Goal: Information Seeking & Learning: Learn about a topic

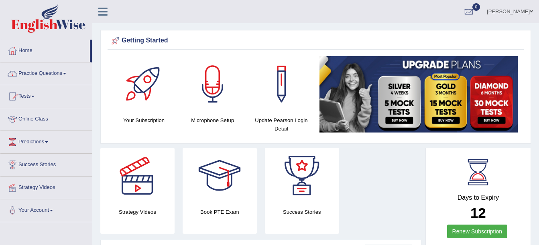
click at [66, 68] on link "Practice Questions" at bounding box center [45, 73] width 91 height 20
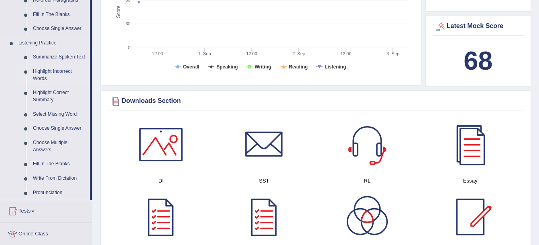
scroll to position [321, 0]
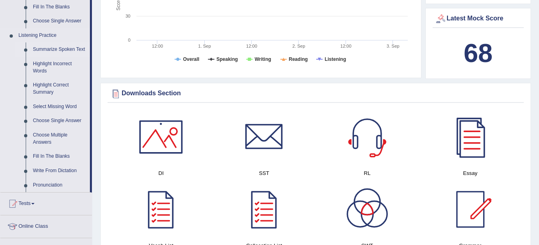
click at [59, 46] on link "Summarize Spoken Text" at bounding box center [59, 50] width 61 height 14
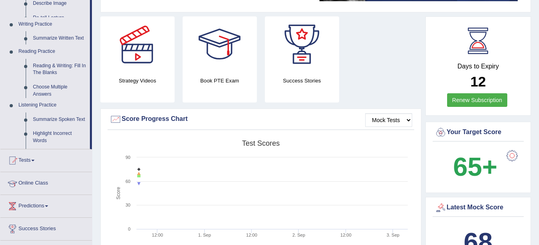
scroll to position [101, 0]
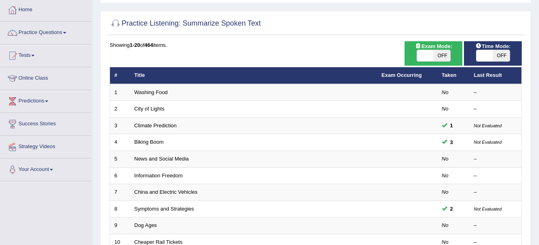
scroll to position [40, 0]
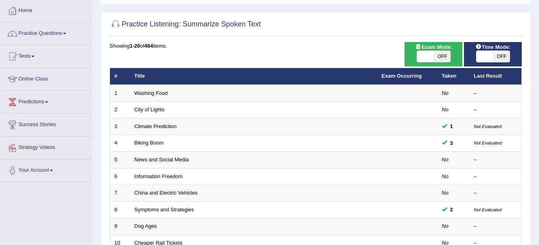
click at [444, 56] on span "OFF" at bounding box center [441, 56] width 17 height 11
checkbox input "true"
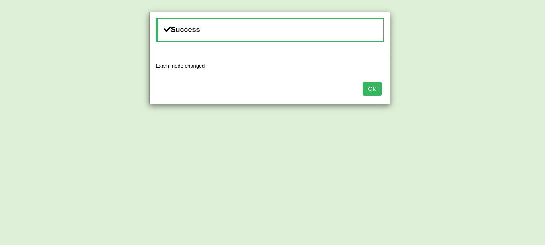
click at [375, 85] on button "OK" at bounding box center [372, 89] width 18 height 14
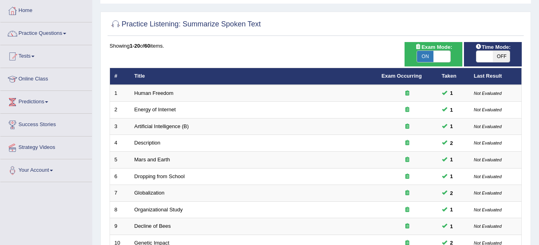
click at [506, 53] on span "OFF" at bounding box center [500, 56] width 17 height 11
checkbox input "true"
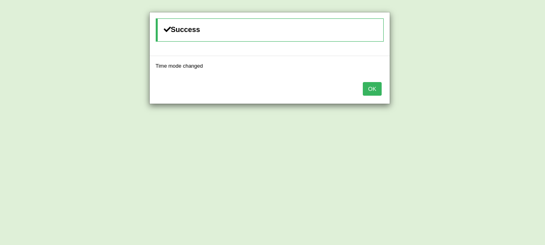
click at [379, 83] on button "OK" at bounding box center [372, 89] width 18 height 14
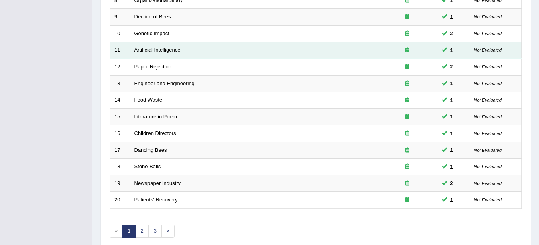
scroll to position [286, 0]
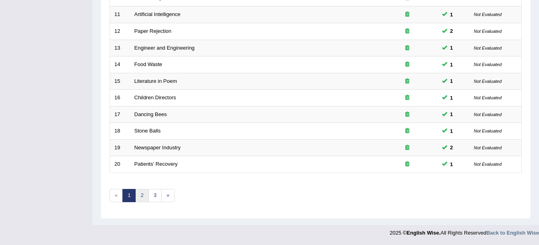
click at [145, 200] on link "2" at bounding box center [141, 195] width 13 height 13
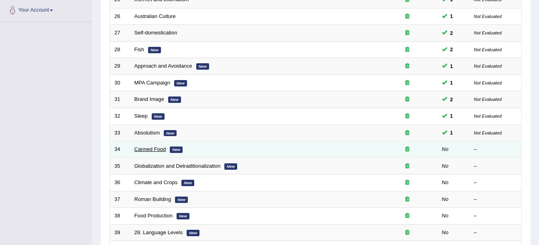
click at [149, 146] on link "Canned Food" at bounding box center [150, 149] width 32 height 6
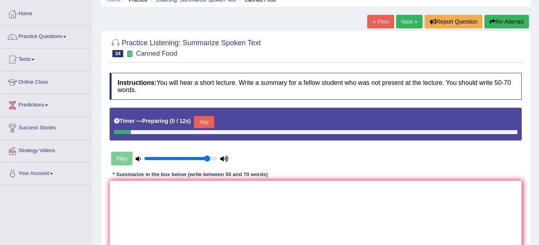
scroll to position [120, 0]
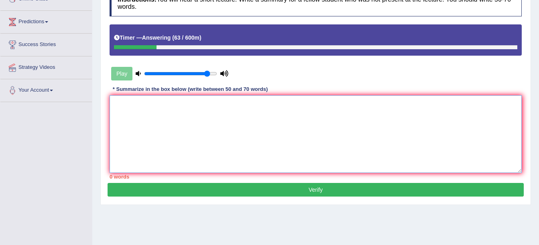
click at [143, 118] on textarea at bounding box center [315, 134] width 412 height 78
drag, startPoint x: 133, startPoint y: 113, endPoint x: 132, endPoint y: 118, distance: 4.4
drag, startPoint x: 132, startPoint y: 121, endPoint x: 248, endPoint y: 113, distance: 115.8
click at [249, 115] on textarea "T" at bounding box center [315, 134] width 412 height 78
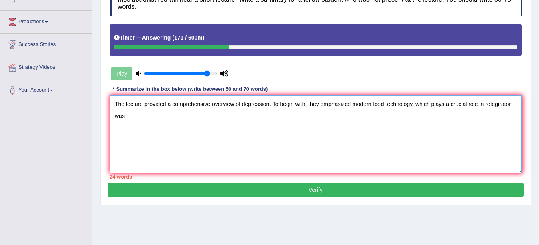
drag, startPoint x: 544, startPoint y: 239, endPoint x: 230, endPoint y: 147, distance: 327.2
click at [230, 147] on textarea "The lecture provided a comprehensive overview of depression. To begin with, the…" at bounding box center [315, 134] width 412 height 78
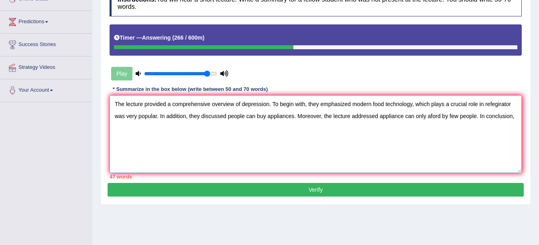
click at [432, 118] on textarea "The lecture provided a comprehensive overview of depression. To begin with, the…" at bounding box center [315, 134] width 412 height 78
click at [518, 119] on textarea "The lecture provided a comprehensive overview of depression. To begin with, the…" at bounding box center [315, 134] width 412 height 78
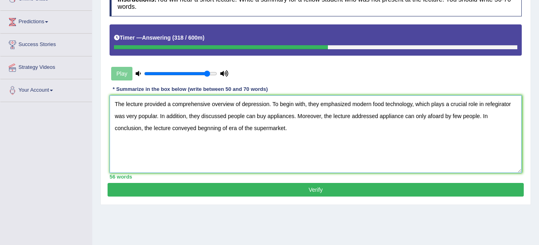
click at [291, 117] on textarea "The lecture provided a comprehensive overview of depression. To begin with, the…" at bounding box center [315, 134] width 412 height 78
click at [300, 128] on textarea "The lecture provided a comprehensive overview of depression. To begin with, the…" at bounding box center [315, 134] width 412 height 78
click at [292, 116] on textarea "The lecture provided a comprehensive overview of depression. To begin with, the…" at bounding box center [315, 134] width 412 height 78
type textarea "The lecture provided a comprehensive overview of depression. To begin with, the…"
click at [281, 187] on button "Verify" at bounding box center [315, 190] width 416 height 14
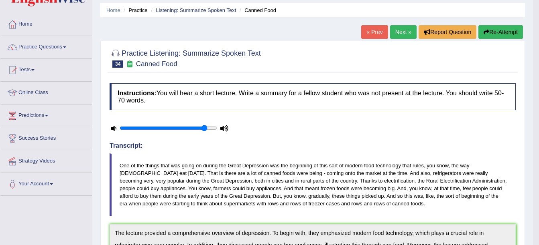
scroll to position [0, 0]
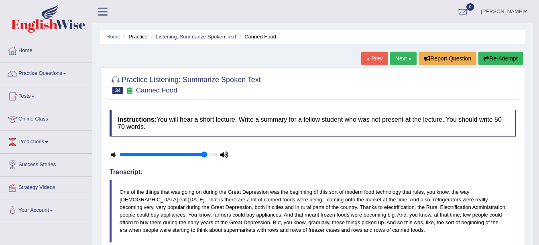
click at [500, 60] on button "Re-Attempt" at bounding box center [500, 59] width 45 height 14
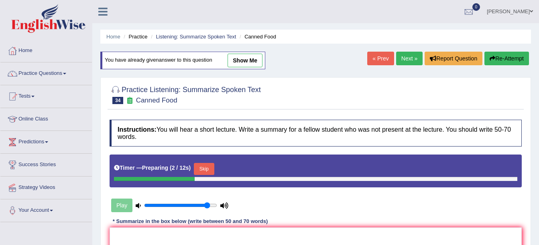
click at [199, 170] on button "Skip" at bounding box center [204, 169] width 20 height 12
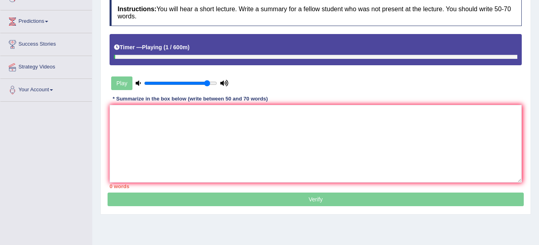
scroll to position [122, 0]
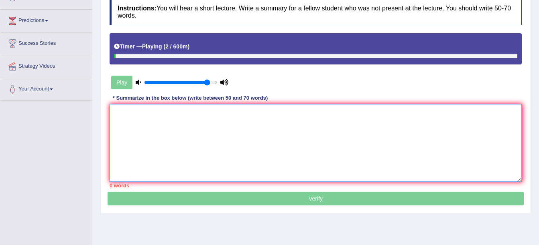
click at [257, 135] on textarea at bounding box center [315, 143] width 412 height 78
paste textarea "The lecture provided a comprehensive overview of depression. To begin with, the…"
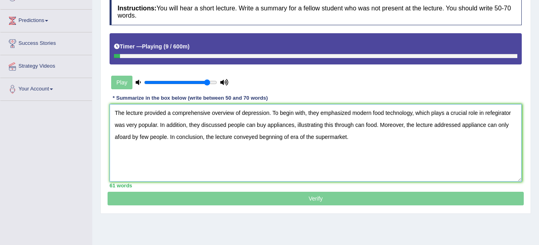
click at [119, 137] on textarea "The lecture provided a comprehensive overview of depression. To begin with, the…" at bounding box center [315, 143] width 412 height 78
click at [493, 114] on textarea "The lecture provided a comprehensive overview of depression. To begin with, the…" at bounding box center [315, 143] width 412 height 78
click at [499, 113] on textarea "The lecture provided a comprehensive overview of depression. To begin with, the…" at bounding box center [315, 143] width 412 height 78
click at [363, 127] on textarea "The lecture provided a comprehensive overview of depression. To begin with, the…" at bounding box center [315, 143] width 412 height 78
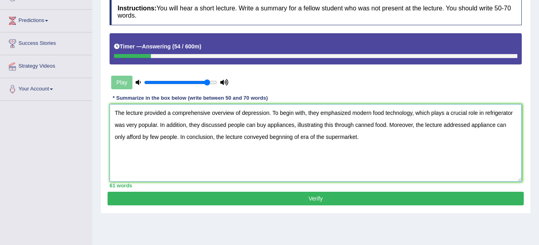
type textarea "The lecture provided a comprehensive overview of depression. To begin with, the…"
click at [310, 203] on button "Verify" at bounding box center [315, 199] width 416 height 14
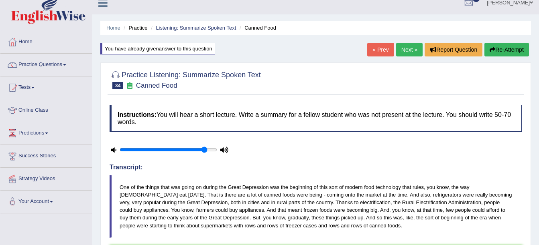
scroll to position [0, 0]
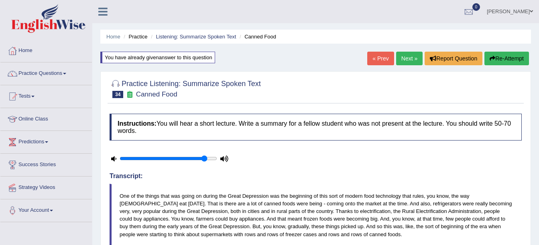
click at [401, 59] on link "Next »" at bounding box center [409, 59] width 26 height 14
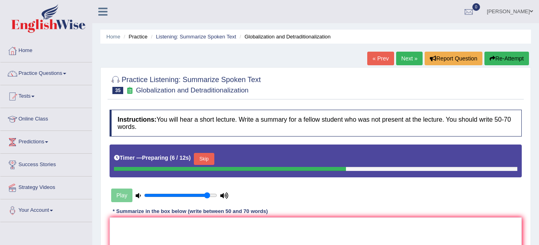
click at [201, 157] on button "Skip" at bounding box center [204, 159] width 20 height 12
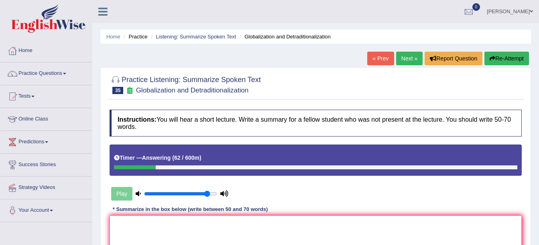
paste textarea "The lecture provided a comprehensive overview of depression. To begin with, the…"
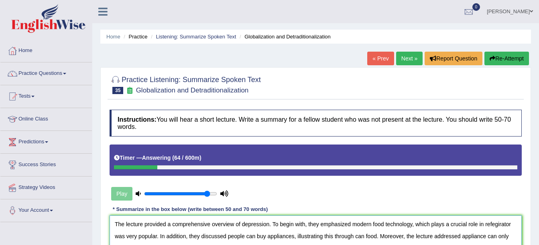
scroll to position [7, 0]
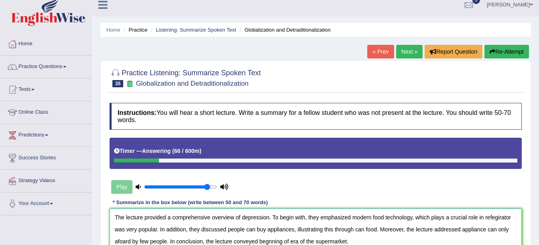
click at [267, 217] on textarea "The lecture provided a comprehensive overview of depression. To begin with, the…" at bounding box center [315, 248] width 412 height 78
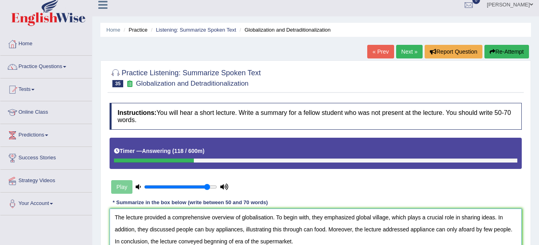
click at [241, 229] on textarea "The lecture provided a comprehensive overview of globalisation. To begin with, …" at bounding box center [315, 248] width 412 height 78
click at [287, 230] on textarea "The lecture provided a comprehensive overview of globalisation. To begin with, …" at bounding box center [315, 248] width 412 height 78
click at [502, 230] on textarea "The lecture provided a comprehensive overview of globalisation. To begin with, …" at bounding box center [315, 248] width 412 height 78
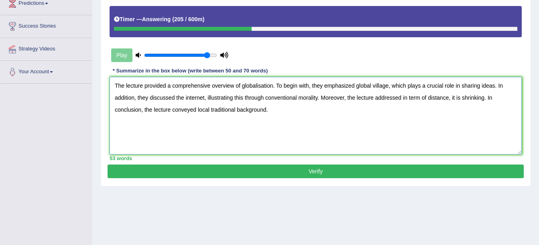
scroll to position [167, 0]
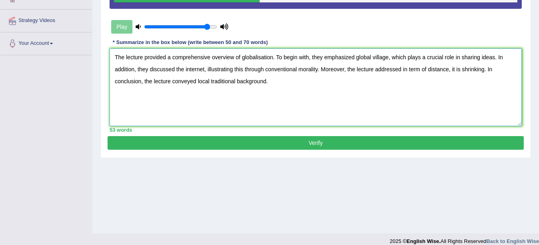
click at [486, 73] on textarea "The lecture provided a comprehensive overview of globalisation. To begin with, …" at bounding box center [315, 88] width 412 height 78
click at [508, 77] on textarea "The lecture provided a comprehensive overview of globalisation. To begin with, …" at bounding box center [315, 88] width 412 height 78
click at [486, 69] on textarea "The lecture provided a comprehensive overview of globalisation. To begin with, …" at bounding box center [315, 88] width 412 height 78
click at [515, 135] on div "Instructions: You will hear a short lecture. Write a summary for a fellow stude…" at bounding box center [315, 38] width 416 height 198
click at [120, 81] on textarea "The lecture provided a comprehensive overview of globalisation. To begin with, …" at bounding box center [315, 88] width 412 height 78
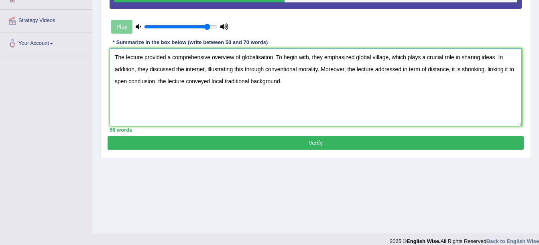
click at [125, 83] on textarea "The lecture provided a comprehensive overview of globalisation. To begin with, …" at bounding box center [315, 88] width 412 height 78
click at [126, 83] on textarea "The lecture provided a comprehensive overview of globalisation. To begin with, …" at bounding box center [315, 88] width 412 height 78
type textarea "The lecture provided a comprehensive overview of globalisation. To begin with, …"
click at [145, 149] on button "Verify" at bounding box center [315, 143] width 416 height 14
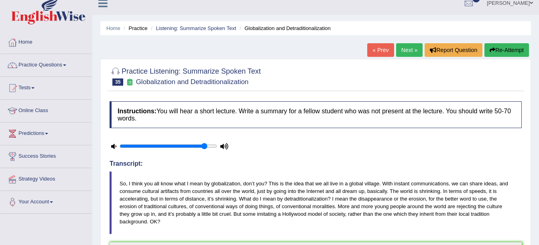
scroll to position [0, 0]
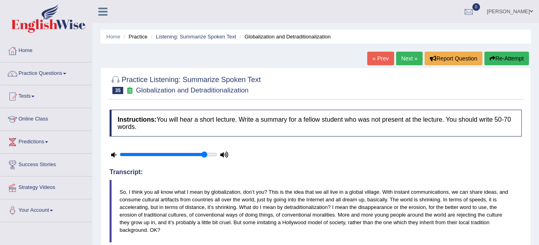
click at [404, 54] on link "Next »" at bounding box center [409, 59] width 26 height 14
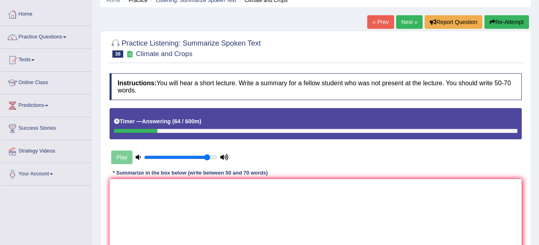
scroll to position [120, 0]
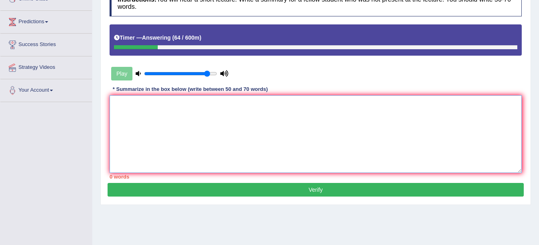
drag, startPoint x: 334, startPoint y: 111, endPoint x: 293, endPoint y: 188, distance: 87.9
paste textarea "The lecture provided a comprehensive overview of depression. To begin with, the…"
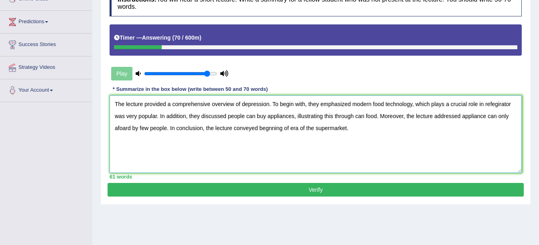
click at [268, 105] on textarea "The lecture provided a comprehensive overview of depression. To begin with, the…" at bounding box center [315, 134] width 412 height 78
drag, startPoint x: 81, startPoint y: 44, endPoint x: 72, endPoint y: 31, distance: 15.8
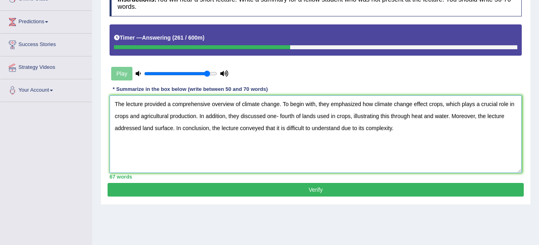
type textarea "The lecture provided a comprehensive overview of climate change. To begin with,…"
click at [331, 182] on div "Instructions: You will hear a short lecture. Write a summary for a fellow stude…" at bounding box center [315, 85] width 416 height 198
click at [327, 190] on button "Verify" at bounding box center [315, 190] width 416 height 14
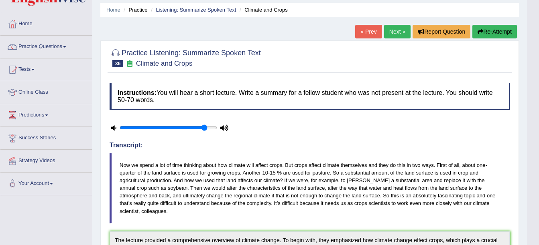
scroll to position [0, 0]
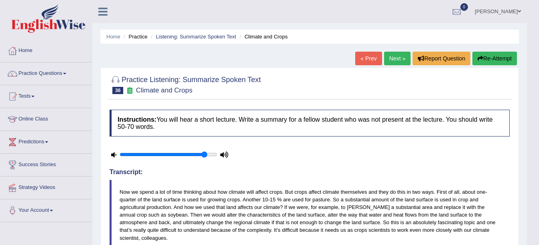
click at [399, 57] on link "Next »" at bounding box center [397, 59] width 26 height 14
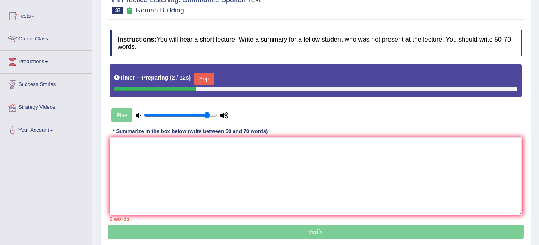
drag, startPoint x: 201, startPoint y: 75, endPoint x: 172, endPoint y: 85, distance: 30.9
click at [201, 74] on button "Skip" at bounding box center [204, 79] width 20 height 12
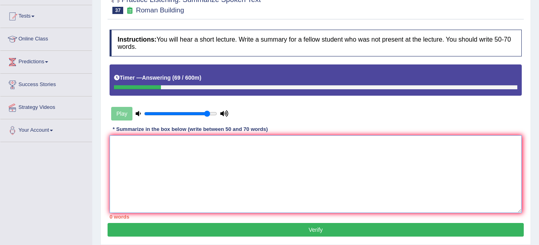
paste textarea "The lecture provided a comprehensive overview of depression. To begin with, the…"
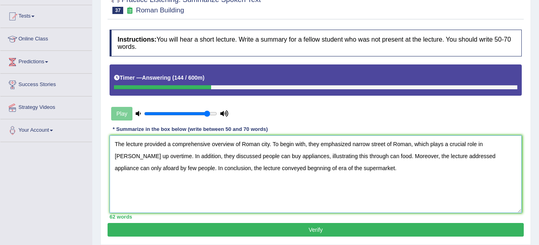
click at [273, 157] on textarea "The lecture provided a comprehensive overview of Roman city. To begin with, the…" at bounding box center [315, 175] width 412 height 78
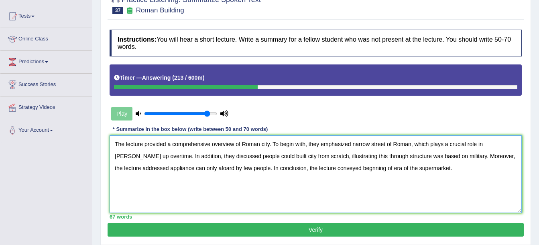
drag, startPoint x: 241, startPoint y: 165, endPoint x: 246, endPoint y: 168, distance: 5.7
click at [245, 167] on textarea "The lecture provided a comprehensive overview of Roman city. To begin with, the…" at bounding box center [315, 175] width 412 height 78
click at [239, 172] on textarea "The lecture provided a comprehensive overview of Roman city. To begin with, the…" at bounding box center [315, 175] width 412 height 78
type textarea "The lecture provided a comprehensive overview of Roman city. To begin with, the…"
drag, startPoint x: 300, startPoint y: 217, endPoint x: 303, endPoint y: 212, distance: 6.1
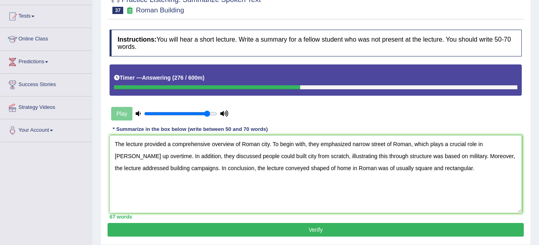
click at [303, 212] on div "Instructions: You will hear a short lecture. Write a summary for a fellow stude…" at bounding box center [315, 125] width 416 height 198
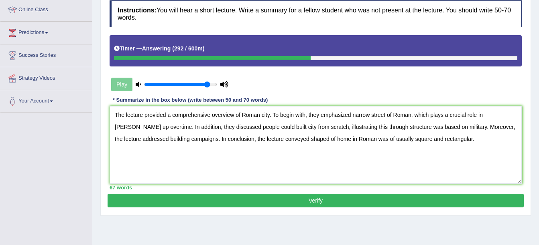
scroll to position [95, 0]
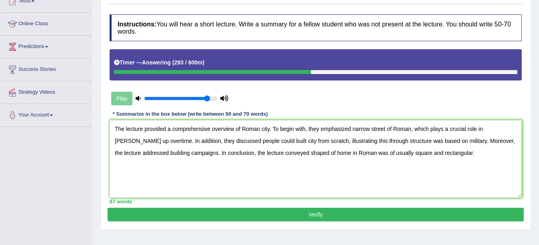
click at [303, 212] on button "Verify" at bounding box center [315, 215] width 416 height 14
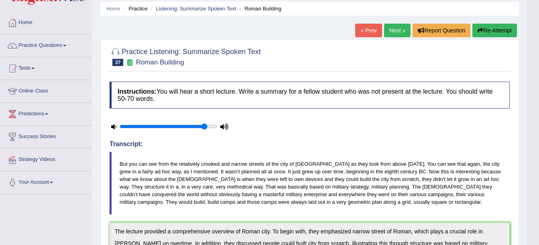
scroll to position [0, 0]
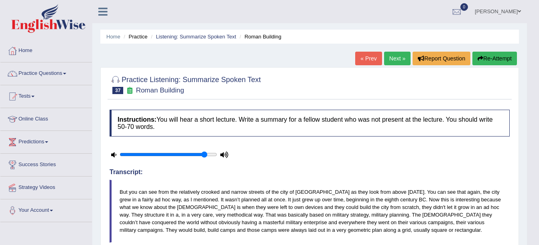
click at [390, 57] on link "Next »" at bounding box center [397, 59] width 26 height 14
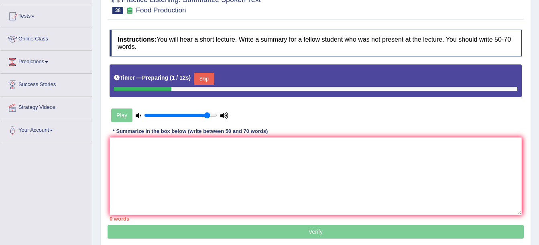
click at [207, 81] on button "Skip" at bounding box center [204, 79] width 20 height 12
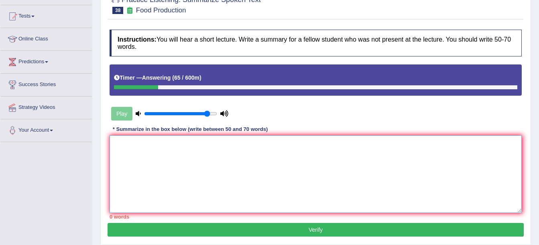
click at [254, 158] on textarea at bounding box center [315, 175] width 412 height 78
paste textarea "The lecture provided a comprehensive overview of depression. To begin with, the…"
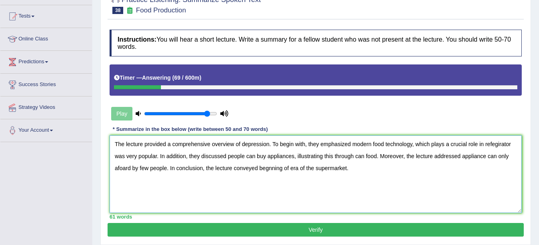
click at [267, 144] on textarea "The lecture provided a comprehensive overview of depression. To begin with, the…" at bounding box center [315, 175] width 412 height 78
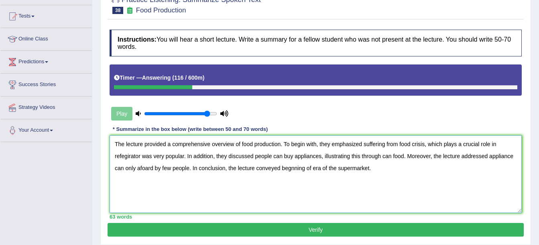
click at [183, 157] on textarea "The lecture provided a comprehensive overview of food production. To begin with…" at bounding box center [315, 175] width 412 height 78
click at [183, 156] on textarea "The lecture provided a comprehensive overview of food production. To begin with…" at bounding box center [315, 175] width 412 height 78
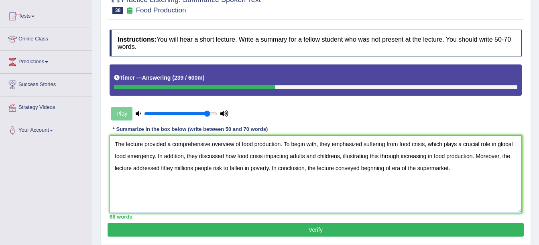
click at [171, 168] on textarea "The lecture provided a comprehensive overview of food production. To begin with…" at bounding box center [315, 175] width 412 height 78
click at [445, 169] on textarea "The lecture provided a comprehensive overview of food production. To begin with…" at bounding box center [315, 175] width 412 height 78
type textarea "The lecture provided a comprehensive overview of food production. To begin with…"
click at [421, 230] on button "Verify" at bounding box center [315, 230] width 416 height 14
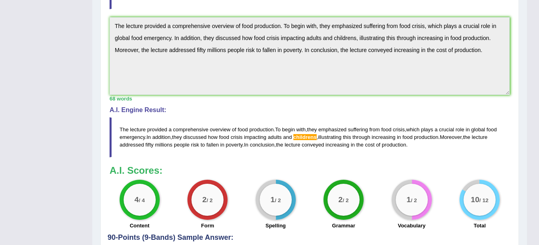
scroll to position [298, 0]
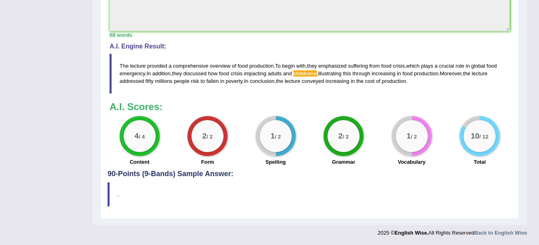
click at [257, 188] on blockquote "." at bounding box center [309, 194] width 404 height 24
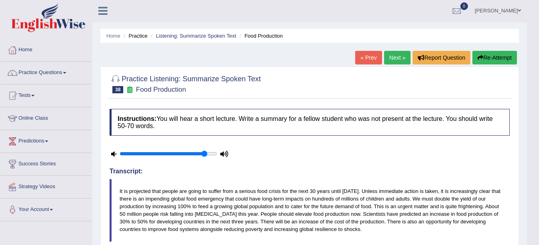
scroll to position [0, 0]
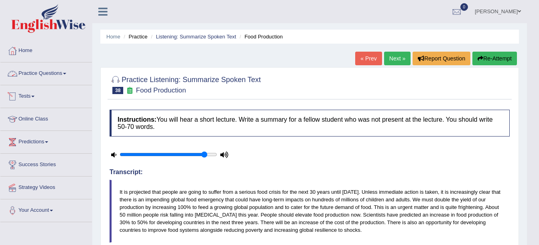
click at [54, 80] on link "Practice Questions" at bounding box center [45, 73] width 91 height 20
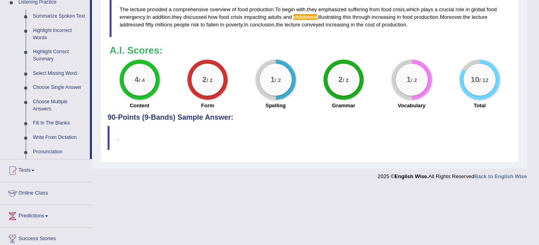
scroll to position [361, 0]
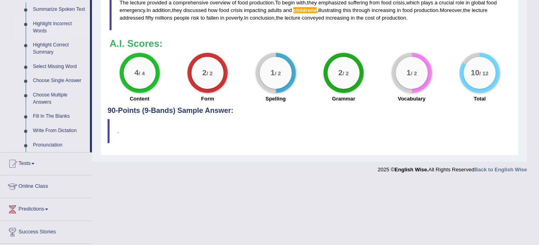
click at [61, 27] on link "Highlight Incorrect Words" at bounding box center [59, 27] width 61 height 21
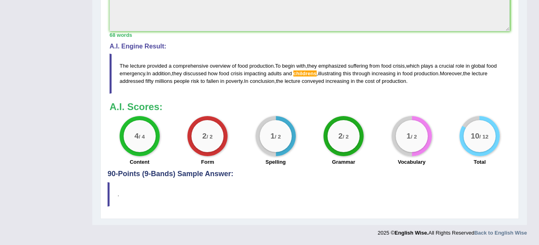
scroll to position [118, 0]
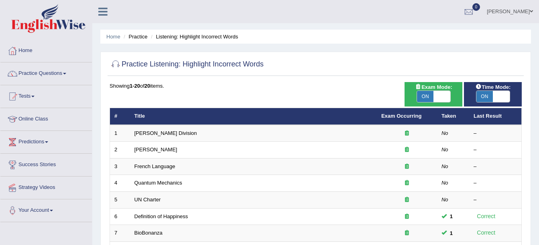
click at [170, 125] on td "[PERSON_NAME] Division" at bounding box center [253, 133] width 247 height 17
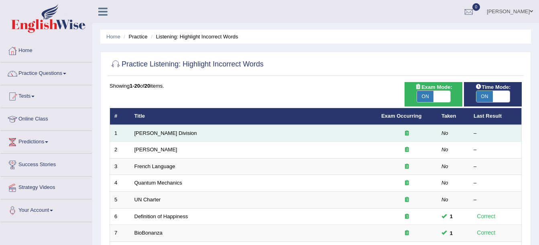
click at [155, 136] on td "[PERSON_NAME] Division" at bounding box center [253, 133] width 247 height 17
click at [153, 132] on link "[PERSON_NAME] Division" at bounding box center [165, 133] width 63 height 6
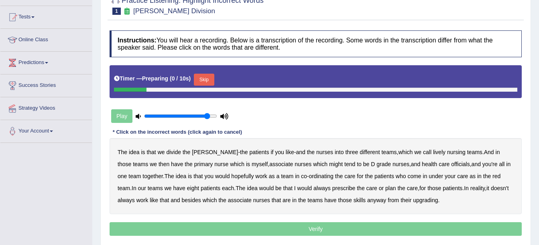
scroll to position [80, 0]
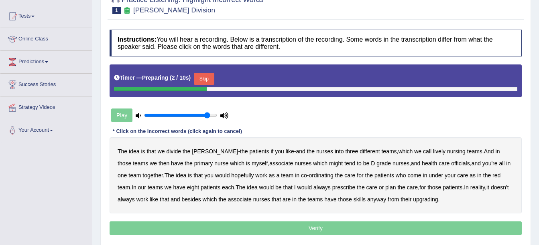
click at [203, 77] on button "Skip" at bounding box center [204, 79] width 20 height 12
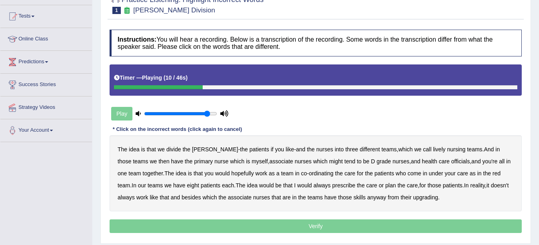
click at [433, 148] on b "lively" at bounding box center [439, 149] width 12 height 6
click at [329, 161] on b "might" at bounding box center [336, 161] width 14 height 6
click at [429, 163] on div "The idea is that we divide the [PERSON_NAME] - the patients if you like - and t…" at bounding box center [315, 174] width 412 height 76
click at [451, 162] on b "officials" at bounding box center [460, 161] width 18 height 6
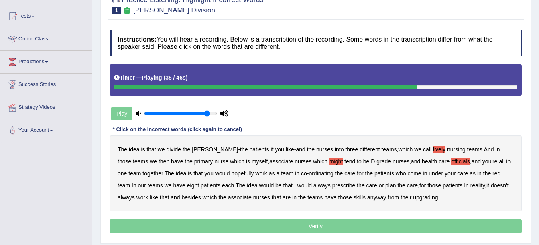
click at [313, 186] on b "always" at bounding box center [321, 185] width 17 height 6
drag, startPoint x: 410, startPoint y: 195, endPoint x: 411, endPoint y: 205, distance: 9.3
click at [413, 198] on b "upgrading" at bounding box center [425, 198] width 25 height 6
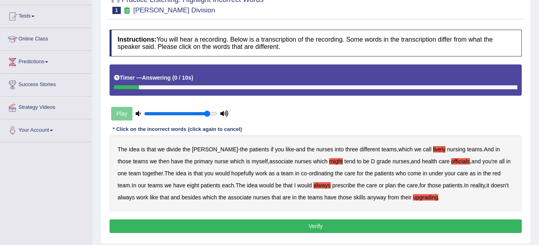
click at [361, 223] on button "Verify" at bounding box center [315, 227] width 412 height 14
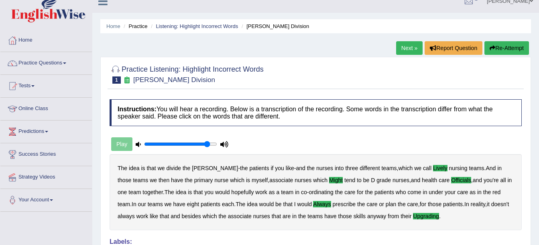
scroll to position [0, 0]
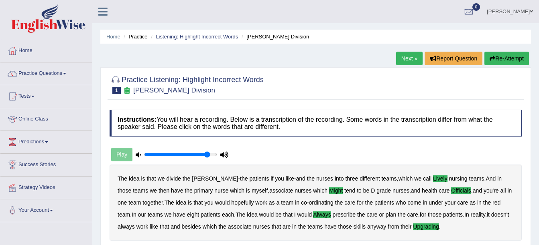
click at [411, 57] on link "Next »" at bounding box center [409, 59] width 26 height 14
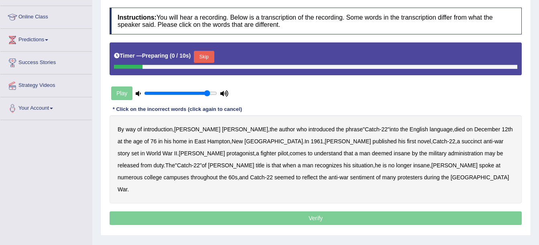
scroll to position [120, 0]
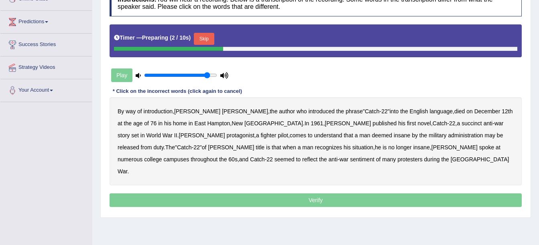
click at [207, 40] on button "Skip" at bounding box center [204, 39] width 20 height 12
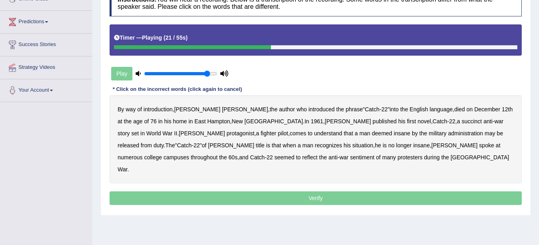
drag, startPoint x: 343, startPoint y: 122, endPoint x: 347, endPoint y: 123, distance: 4.5
click at [461, 121] on b "succinct" at bounding box center [471, 121] width 20 height 6
click at [448, 134] on b "administration" at bounding box center [465, 133] width 35 height 6
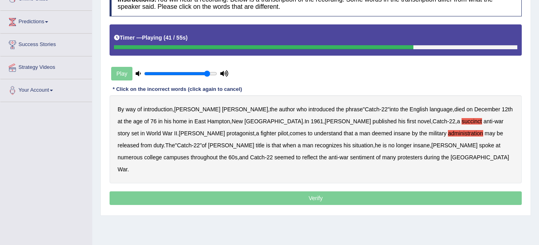
click at [352, 144] on b "situation" at bounding box center [362, 145] width 21 height 6
click at [317, 154] on b "reflect" at bounding box center [309, 157] width 15 height 6
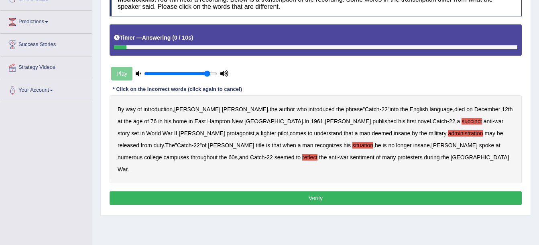
click at [318, 192] on button "Verify" at bounding box center [315, 199] width 412 height 14
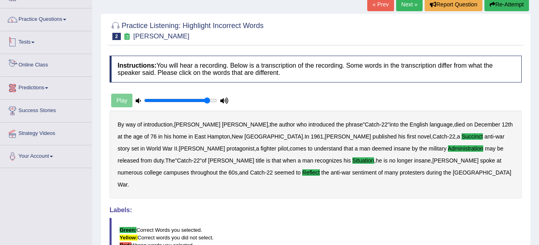
scroll to position [40, 0]
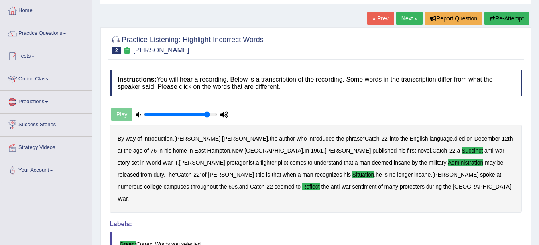
click at [42, 77] on link "Online Class" at bounding box center [45, 78] width 91 height 20
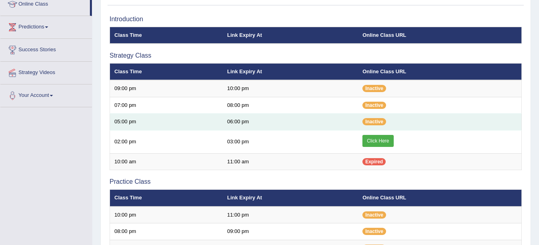
scroll to position [120, 0]
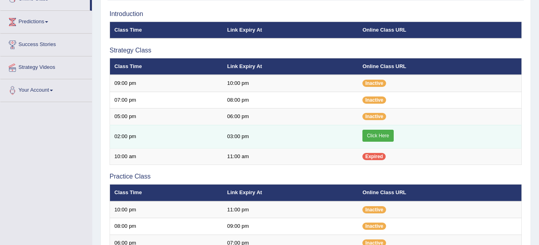
click at [383, 134] on link "Click Here" at bounding box center [377, 136] width 31 height 12
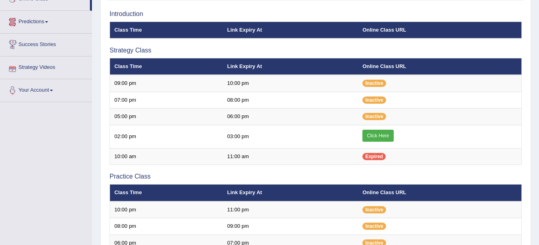
scroll to position [80, 0]
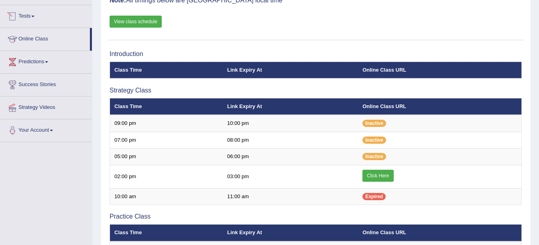
click at [132, 21] on link "View class schedule" at bounding box center [135, 22] width 52 height 12
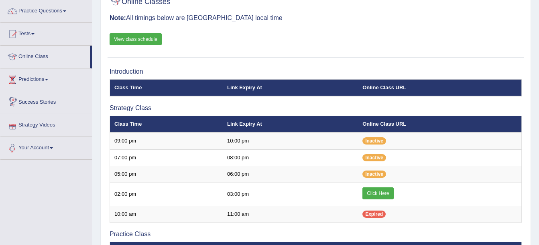
scroll to position [40, 0]
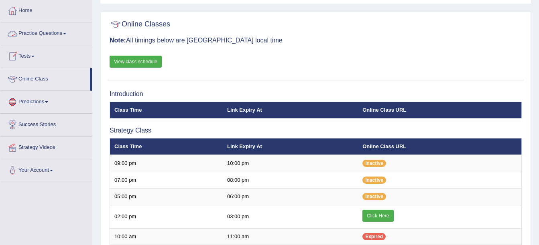
click at [48, 26] on link "Practice Questions" at bounding box center [45, 32] width 91 height 20
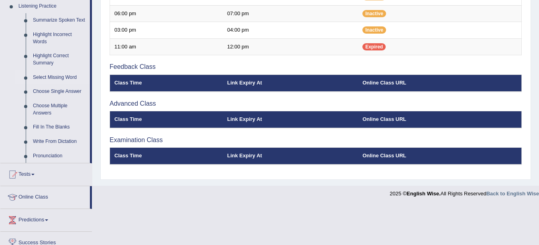
scroll to position [361, 0]
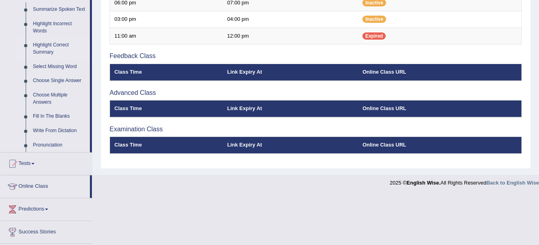
click at [55, 48] on link "Highlight Correct Summary" at bounding box center [59, 48] width 61 height 21
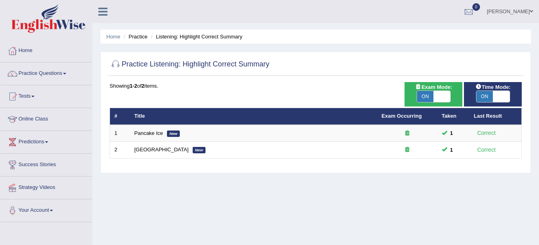
click at [424, 97] on span "ON" at bounding box center [425, 96] width 17 height 11
checkbox input "false"
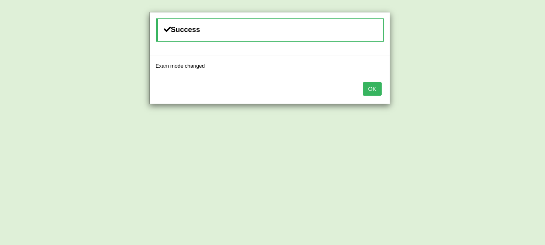
click at [369, 93] on button "OK" at bounding box center [372, 89] width 18 height 14
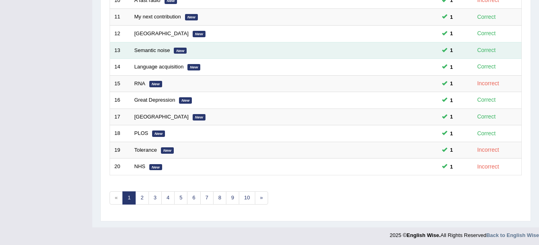
scroll to position [286, 0]
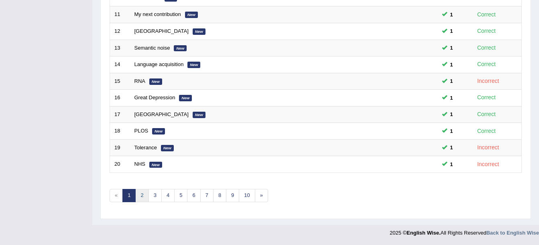
click at [139, 197] on link "2" at bounding box center [141, 195] width 13 height 13
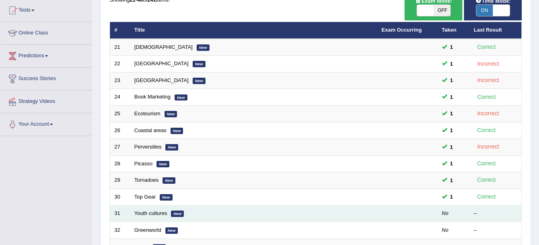
scroll to position [160, 0]
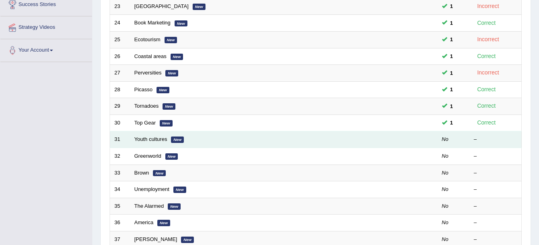
click at [155, 145] on td "Youth cultures New" at bounding box center [253, 140] width 247 height 17
click at [159, 138] on link "Youth cultures" at bounding box center [150, 139] width 33 height 6
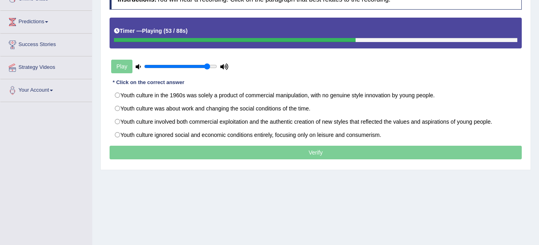
scroll to position [136, 0]
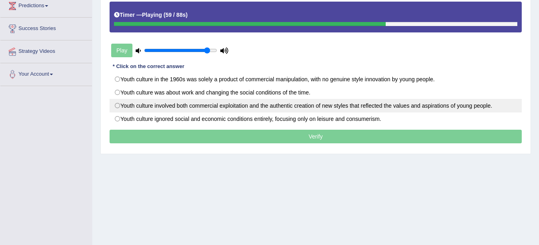
click at [316, 103] on label "Youth culture involved both commercial exploitation and the authentic creation …" at bounding box center [315, 106] width 412 height 14
radio input "true"
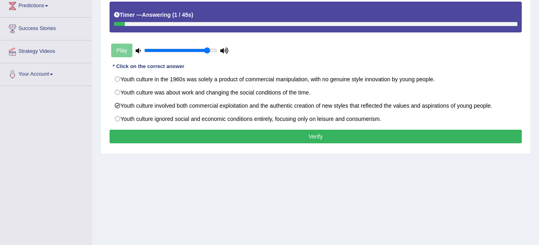
click at [316, 136] on button "Verify" at bounding box center [315, 137] width 412 height 14
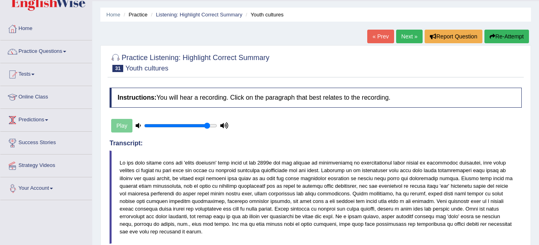
scroll to position [16, 0]
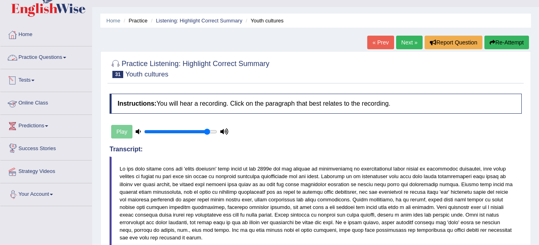
click at [41, 59] on link "Practice Questions" at bounding box center [45, 57] width 91 height 20
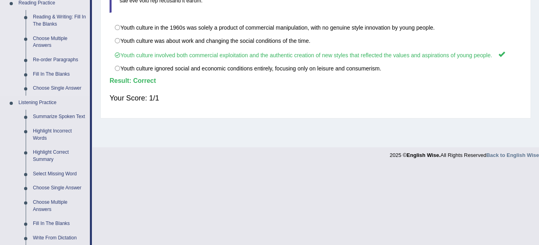
scroll to position [297, 0]
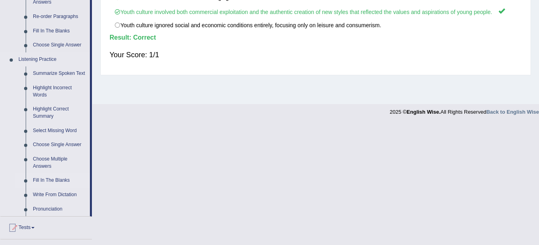
click at [48, 179] on link "Fill In The Blanks" at bounding box center [59, 181] width 61 height 14
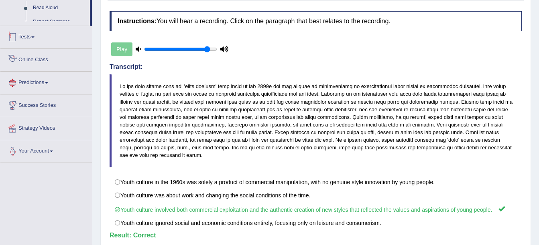
scroll to position [149, 0]
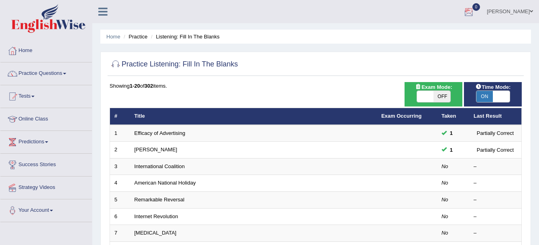
click at [439, 95] on span "OFF" at bounding box center [441, 96] width 17 height 11
checkbox input "true"
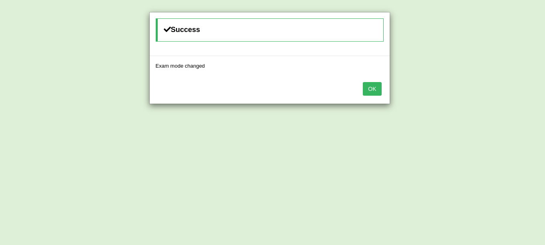
click at [372, 83] on button "OK" at bounding box center [372, 89] width 18 height 14
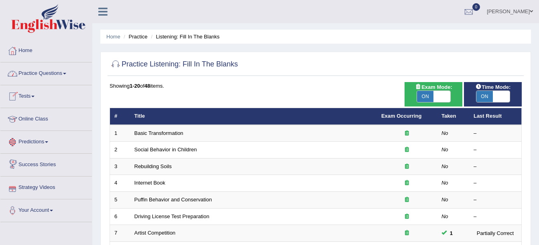
click at [36, 122] on link "Online Class" at bounding box center [45, 118] width 91 height 20
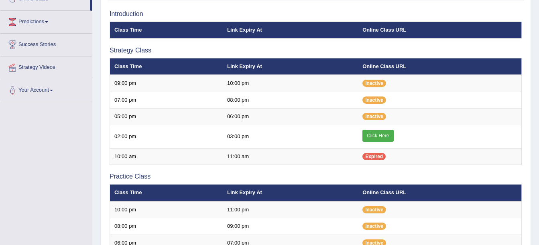
scroll to position [160, 0]
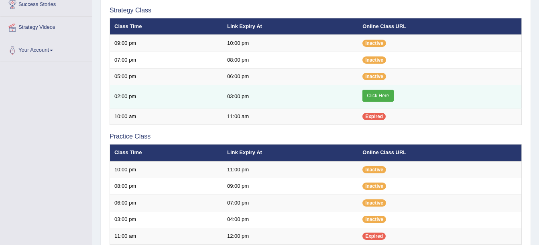
click at [383, 99] on link "Click Here" at bounding box center [377, 96] width 31 height 12
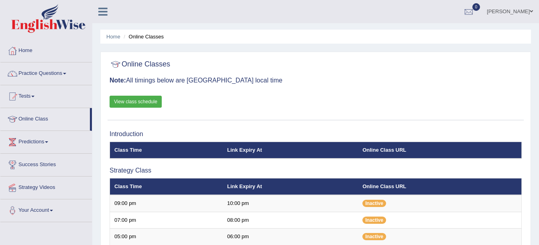
click at [65, 74] on link "Practice Questions" at bounding box center [45, 73] width 91 height 20
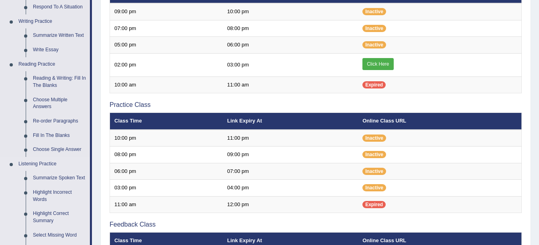
scroll to position [281, 0]
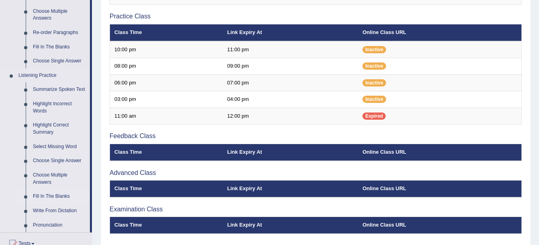
click at [46, 194] on link "Fill In The Blanks" at bounding box center [59, 197] width 61 height 14
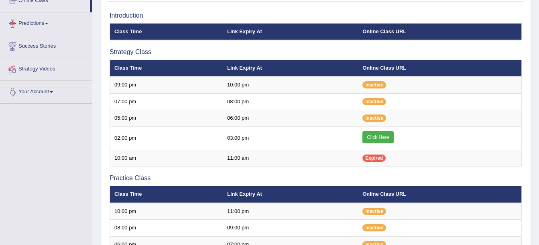
scroll to position [115, 0]
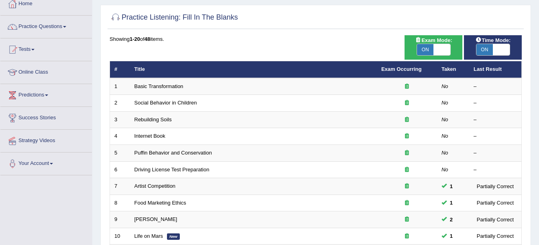
scroll to position [40, 0]
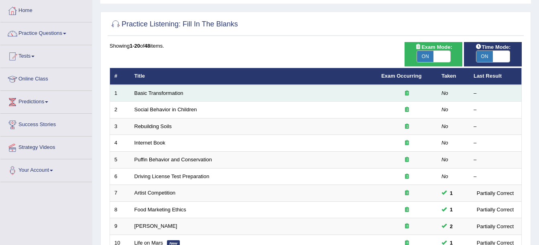
drag, startPoint x: 173, startPoint y: 94, endPoint x: 168, endPoint y: 100, distance: 7.1
click at [173, 95] on link "Basic Transformation" at bounding box center [158, 93] width 49 height 6
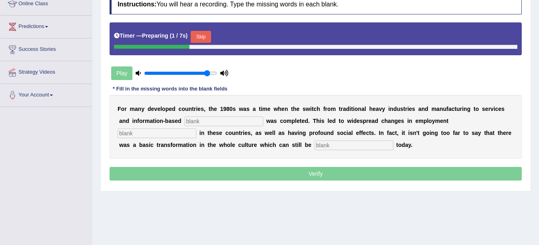
scroll to position [120, 0]
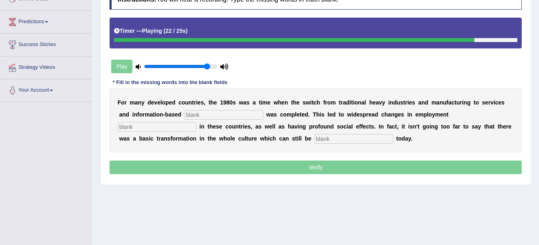
click at [314, 139] on input "text" at bounding box center [353, 139] width 79 height 10
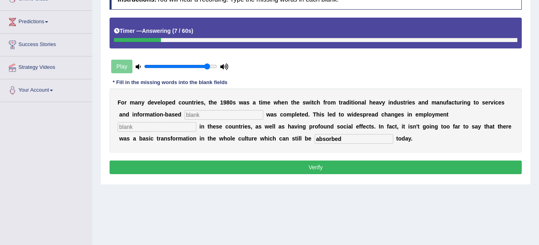
type input "absorbed"
click at [184, 112] on input "text" at bounding box center [223, 115] width 79 height 10
type input "enterprise"
click at [196, 122] on input "text" at bounding box center [157, 127] width 79 height 10
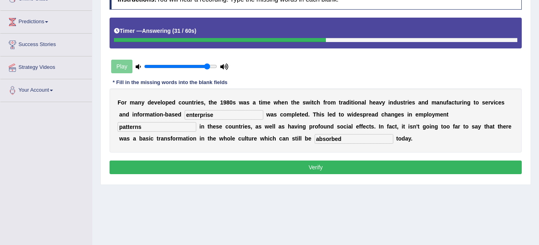
type input "patterns"
click at [356, 170] on button "Verify" at bounding box center [315, 168] width 412 height 14
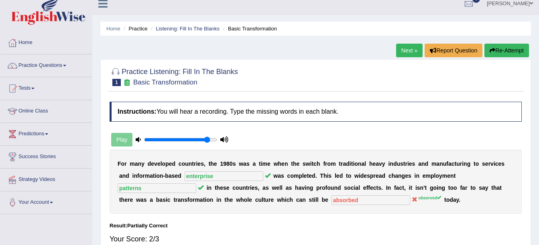
scroll to position [0, 0]
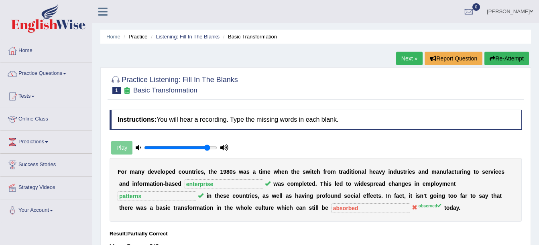
click at [408, 58] on link "Next »" at bounding box center [409, 59] width 26 height 14
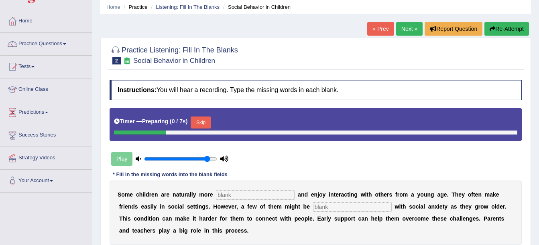
scroll to position [80, 0]
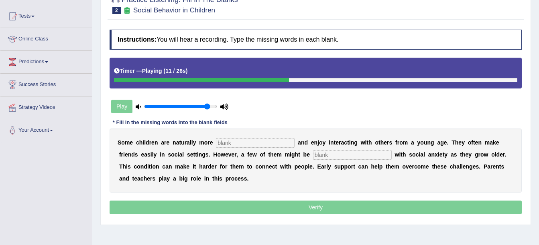
click at [313, 150] on input "text" at bounding box center [352, 155] width 79 height 10
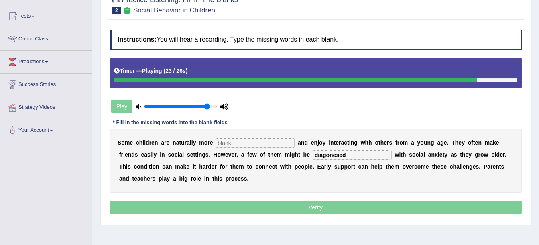
type input "diagonesed"
click at [237, 146] on input "text" at bounding box center [255, 143] width 79 height 10
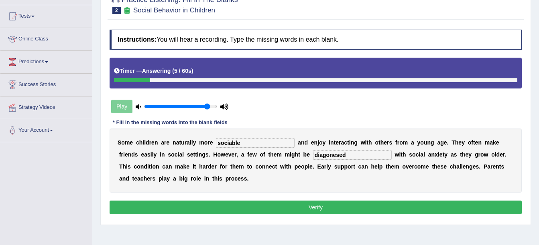
type input "sociable"
click at [253, 207] on button "Verify" at bounding box center [315, 208] width 412 height 14
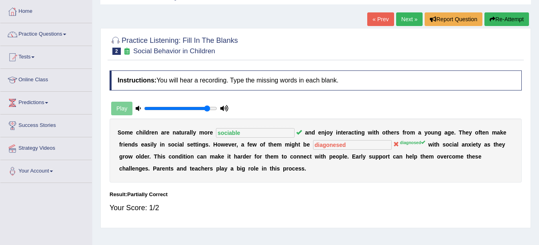
scroll to position [0, 0]
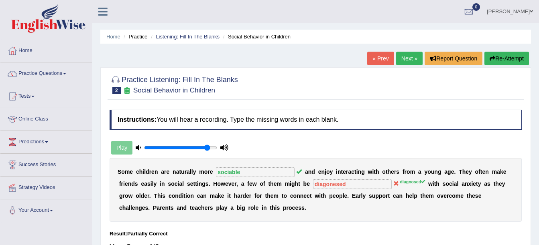
click at [411, 63] on link "Next »" at bounding box center [409, 59] width 26 height 14
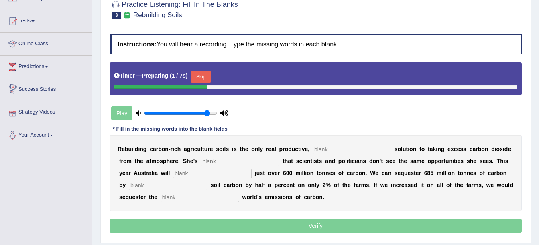
scroll to position [80, 0]
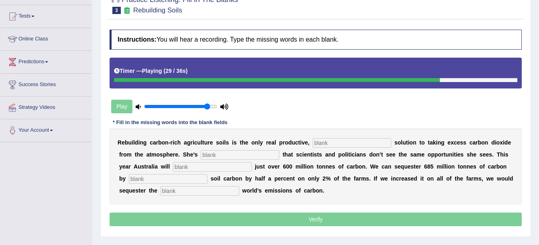
click at [447, 148] on div "R e b u i l d i n g c a r b o n - r i c h a g r i c u l t u r e s o i l s i s t…" at bounding box center [315, 167] width 412 height 76
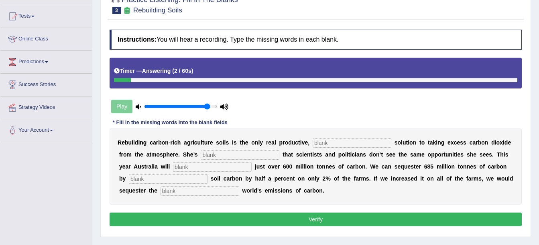
click at [239, 186] on input "text" at bounding box center [199, 191] width 79 height 10
type input "whole"
click at [207, 174] on input "text" at bounding box center [168, 179] width 79 height 10
type input "increasing"
click at [178, 170] on input "text" at bounding box center [212, 167] width 79 height 10
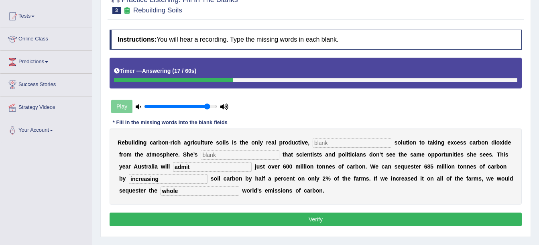
type input "admit"
drag, startPoint x: 169, startPoint y: 146, endPoint x: 160, endPoint y: 149, distance: 8.9
click at [168, 146] on div "R e b u i l d i n g c a r b o n - r i c h a g r i c u l t u r e s o i l s i s t…" at bounding box center [315, 167] width 412 height 76
click at [201, 154] on input "text" at bounding box center [240, 155] width 79 height 10
click at [201, 156] on input "frusted" at bounding box center [240, 155] width 79 height 10
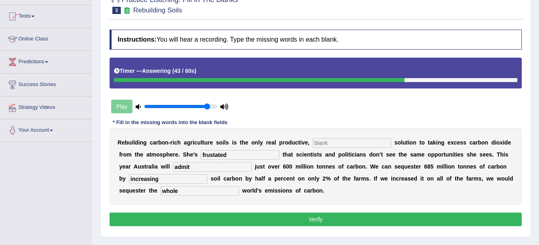
type input "frustated"
click at [326, 144] on input "text" at bounding box center [351, 143] width 79 height 10
type input "permanent"
click at [488, 225] on button "Verify" at bounding box center [315, 220] width 412 height 14
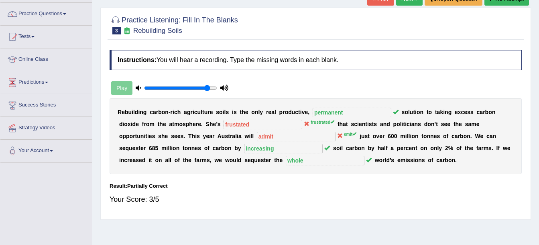
scroll to position [40, 0]
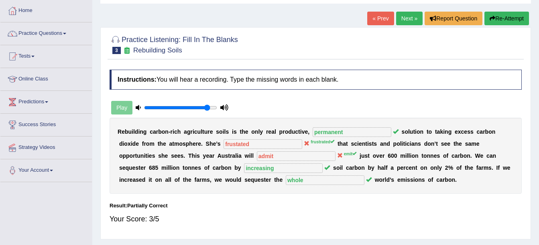
click at [409, 20] on link "Next »" at bounding box center [409, 19] width 26 height 14
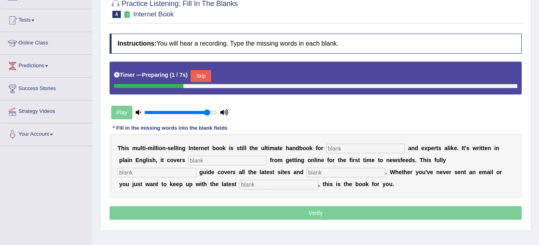
scroll to position [80, 0]
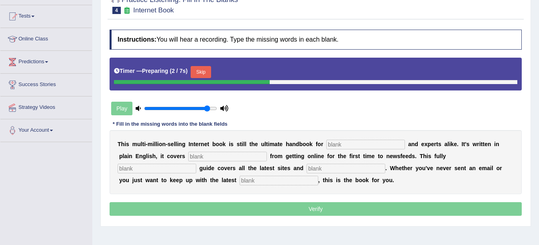
click at [202, 69] on button "Skip" at bounding box center [200, 72] width 20 height 12
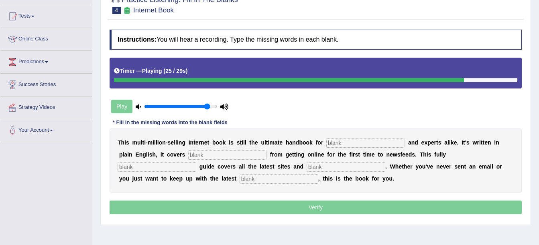
click at [239, 179] on input "text" at bounding box center [278, 179] width 79 height 10
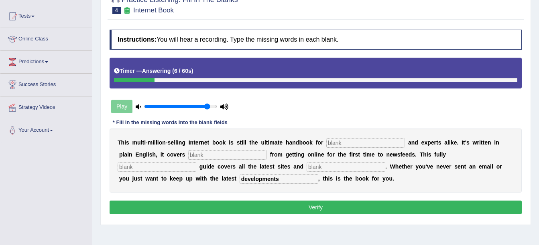
type input "developments"
click at [330, 141] on input "text" at bounding box center [365, 143] width 79 height 10
type input "novaics"
click at [203, 156] on input "text" at bounding box center [227, 155] width 79 height 10
type input "everything"
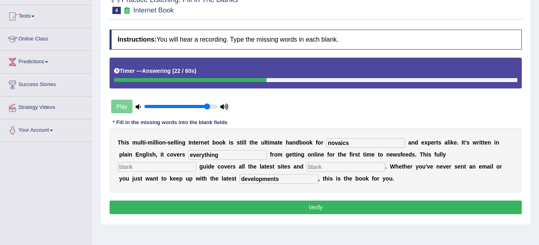
click at [196, 162] on input "text" at bounding box center [157, 167] width 79 height 10
type input "revised"
click at [306, 165] on input "text" at bounding box center [345, 167] width 79 height 10
type input "crazes"
click at [161, 201] on button "Verify" at bounding box center [315, 208] width 412 height 14
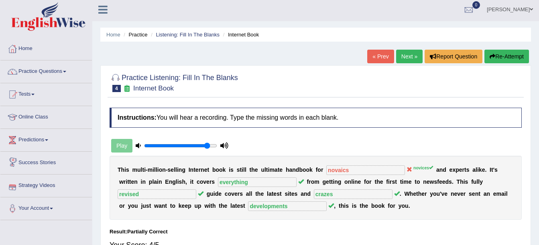
scroll to position [0, 0]
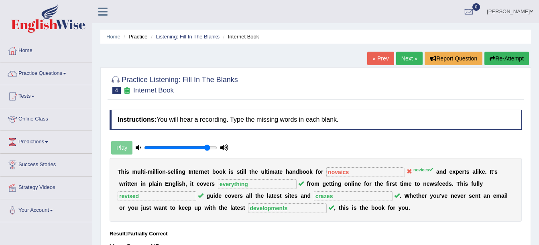
click at [404, 51] on div "Home Practice Listening: Fill In The Blanks Internet Book « Prev Next » Report …" at bounding box center [315, 200] width 446 height 401
click at [405, 57] on link "Next »" at bounding box center [409, 59] width 26 height 14
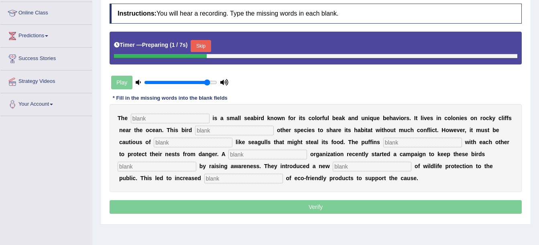
scroll to position [120, 0]
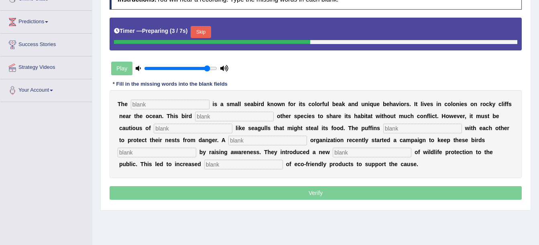
click at [199, 28] on button "Skip" at bounding box center [200, 32] width 20 height 12
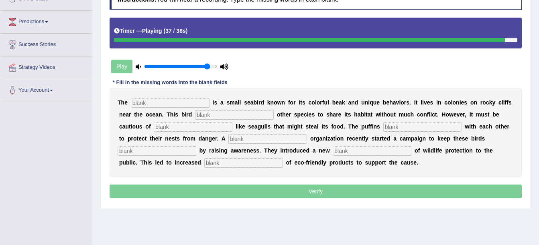
drag, startPoint x: 470, startPoint y: 151, endPoint x: 470, endPoint y: 156, distance: 4.4
click at [283, 158] on input "text" at bounding box center [243, 163] width 79 height 10
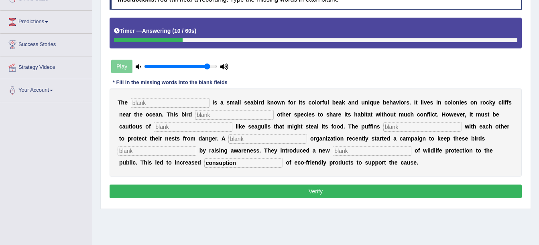
type input "consuption"
click at [332, 152] on input "text" at bounding box center [371, 151] width 79 height 10
type input "conception"
click at [196, 146] on input "text" at bounding box center [157, 151] width 79 height 10
type input "safe"
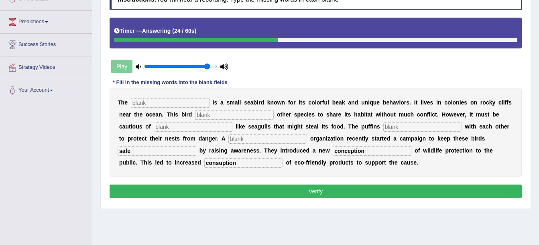
click at [228, 141] on input "text" at bounding box center [267, 139] width 79 height 10
type input "cooperate"
click at [383, 128] on input "text" at bounding box center [422, 127] width 79 height 10
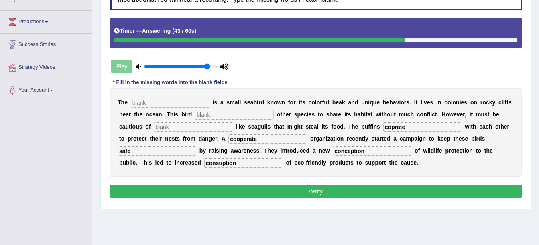
type input "coprate"
click at [146, 132] on div "T h e i s a s m a l l s e a b i r d k n o w n f o r i t s c o l o r f u l b e a…" at bounding box center [315, 133] width 412 height 88
type input "predators"
click at [195, 113] on input "text" at bounding box center [234, 115] width 79 height 10
type input "allow"
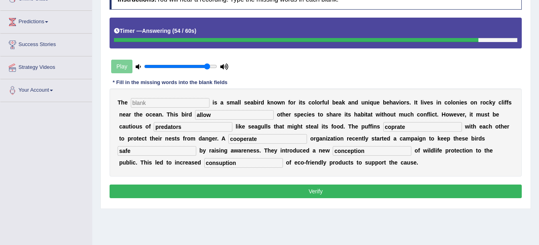
click at [170, 100] on input "text" at bounding box center [170, 103] width 79 height 10
type input "puffins"
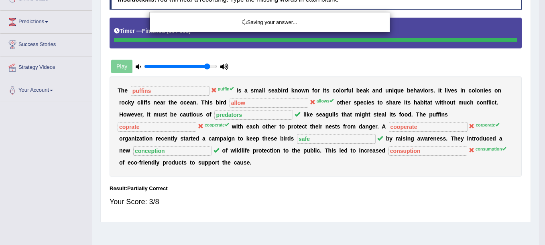
click at [257, 193] on div "Saving your answer..." at bounding box center [272, 122] width 545 height 245
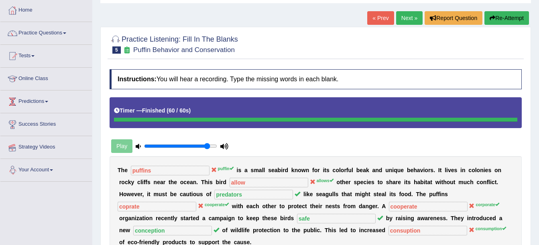
scroll to position [40, 0]
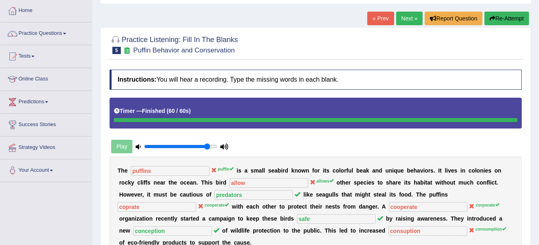
click at [400, 16] on link "Next »" at bounding box center [409, 19] width 26 height 14
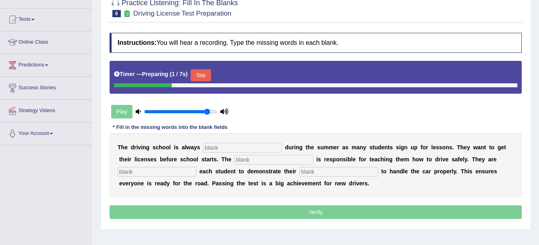
scroll to position [80, 0]
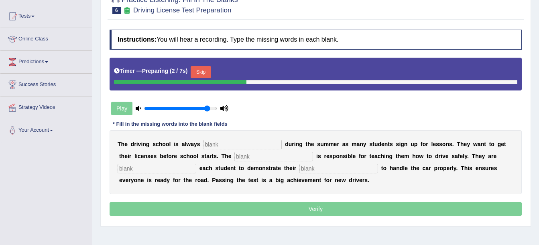
click at [195, 64] on div "Timer — Preparing ( 2 / 7s ) Skip" at bounding box center [315, 72] width 403 height 16
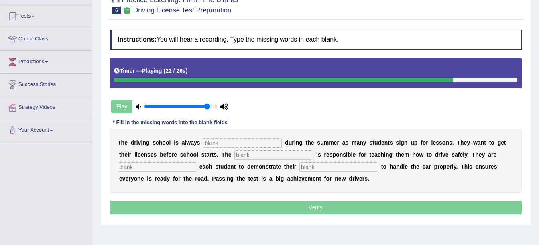
drag, startPoint x: 245, startPoint y: 173, endPoint x: 252, endPoint y: 182, distance: 12.3
click at [251, 181] on div "T h e d r i v i n g s c h o o l i s a l w a y s d u r i n g t h e s u m m e r a…" at bounding box center [315, 161] width 412 height 64
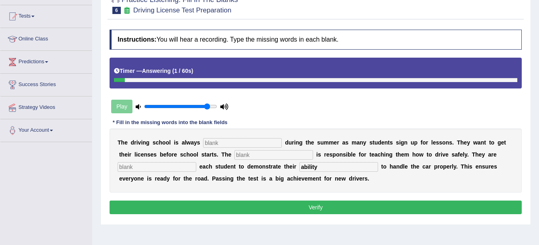
type input "ability"
click at [216, 140] on input "text" at bounding box center [242, 143] width 79 height 10
type input "busy"
click at [234, 156] on input "text" at bounding box center [273, 155] width 79 height 10
type input "instructor"
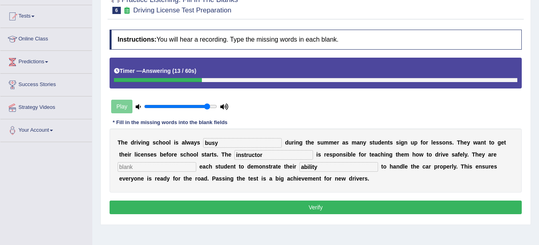
click at [196, 162] on input "text" at bounding box center [157, 167] width 79 height 10
type input "requiring"
click at [399, 203] on button "Verify" at bounding box center [315, 208] width 412 height 14
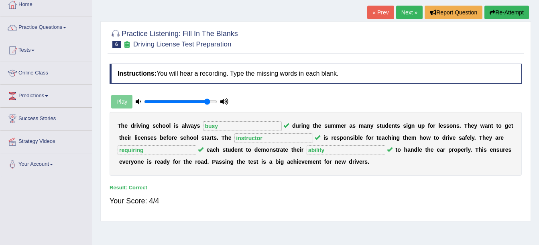
scroll to position [0, 0]
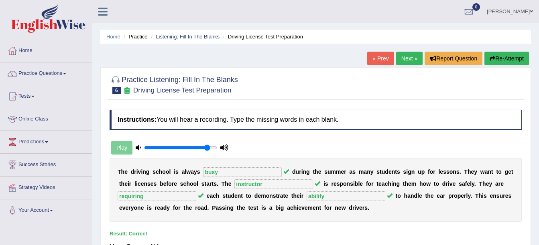
click at [407, 60] on link "Next »" at bounding box center [409, 59] width 26 height 14
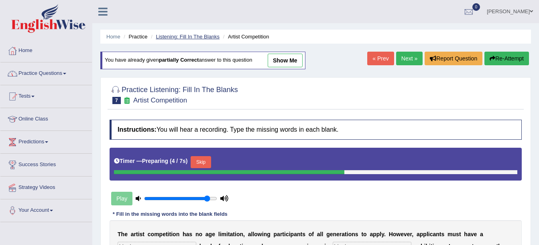
click at [188, 37] on link "Listening: Fill In The Blanks" at bounding box center [188, 37] width 64 height 6
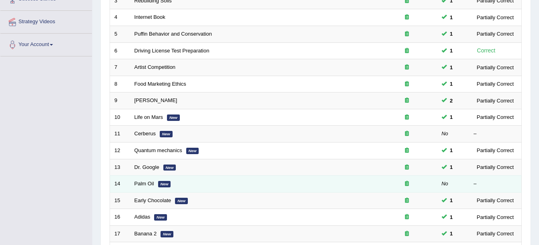
scroll to position [165, 0]
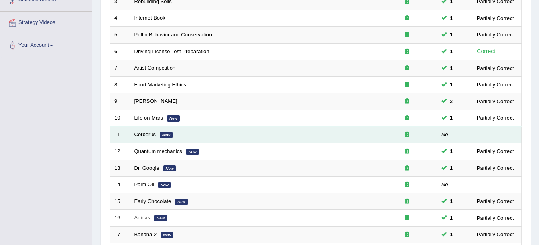
click at [144, 131] on td "Cerberus New" at bounding box center [253, 135] width 247 height 17
click at [151, 135] on link "Cerberus" at bounding box center [144, 135] width 21 height 6
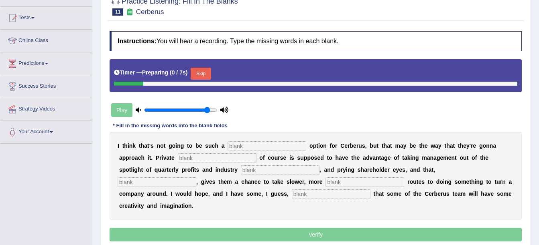
scroll to position [80, 0]
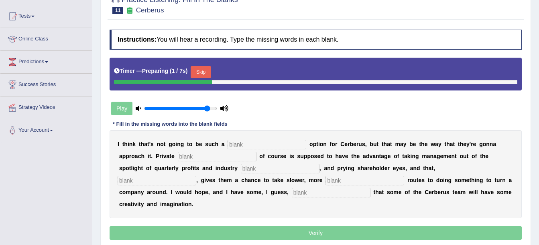
click at [197, 59] on div "Timer — Preparing ( 1 / 7s ) Skip" at bounding box center [315, 74] width 412 height 33
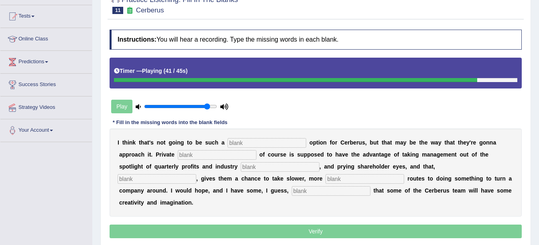
click at [292, 191] on input "text" at bounding box center [331, 191] width 79 height 10
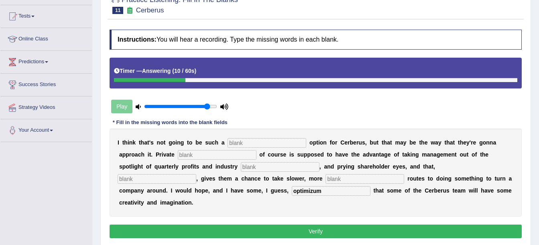
type input "optimizum"
click at [325, 179] on input "text" at bounding box center [364, 179] width 79 height 10
type input "patience"
click at [196, 174] on input "text" at bounding box center [157, 179] width 79 height 10
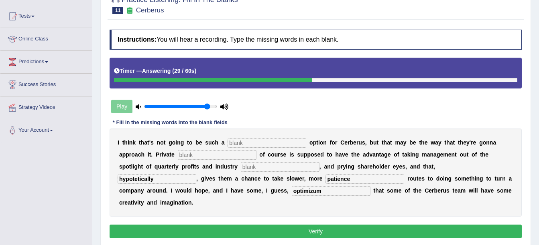
type input "hypotetically"
click at [241, 166] on input "text" at bounding box center [280, 167] width 79 height 10
type input "analysts"
click at [178, 157] on input "text" at bounding box center [217, 155] width 79 height 10
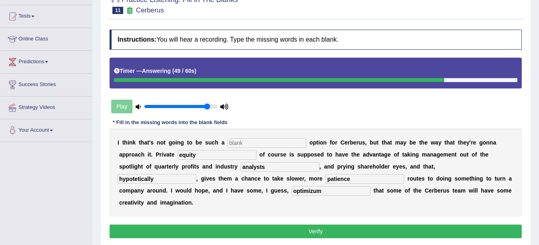
type input "equity"
click at [245, 143] on input "text" at bounding box center [266, 143] width 79 height 10
type input "vibal"
click at [270, 225] on button "Verify" at bounding box center [315, 232] width 412 height 14
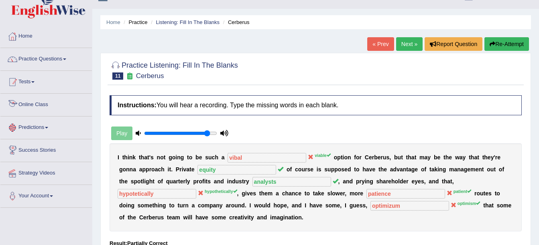
scroll to position [0, 0]
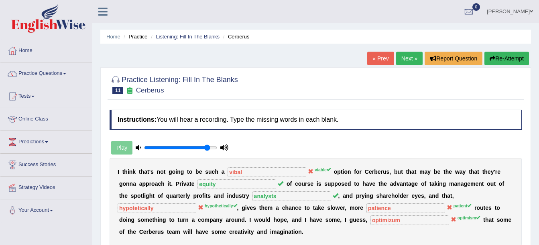
click at [52, 72] on link "Practice Questions" at bounding box center [45, 73] width 91 height 20
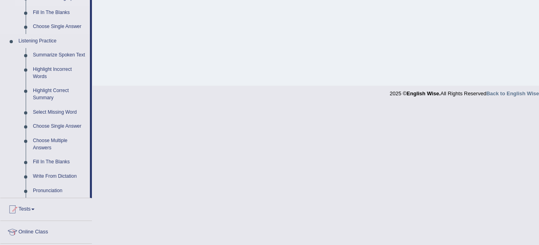
scroll to position [406, 0]
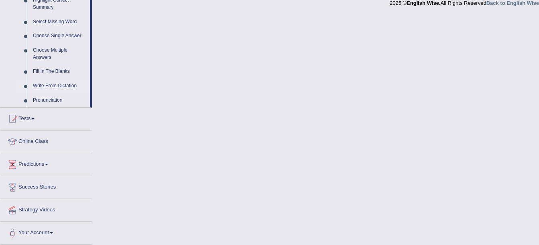
click at [60, 89] on link "Write From Dictation" at bounding box center [59, 86] width 61 height 14
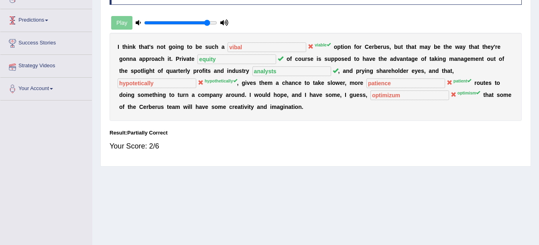
scroll to position [111, 0]
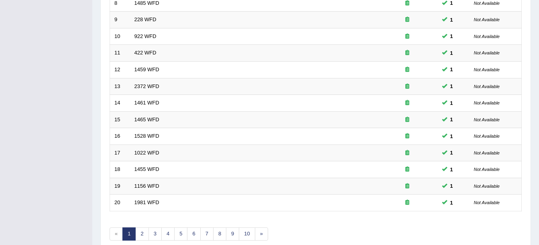
scroll to position [286, 0]
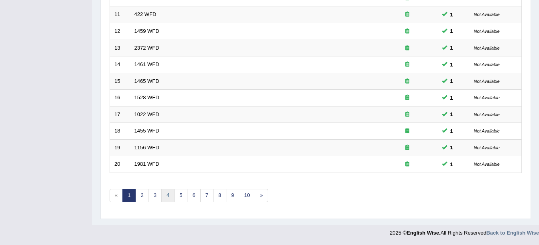
click at [170, 198] on link "4" at bounding box center [167, 195] width 13 height 13
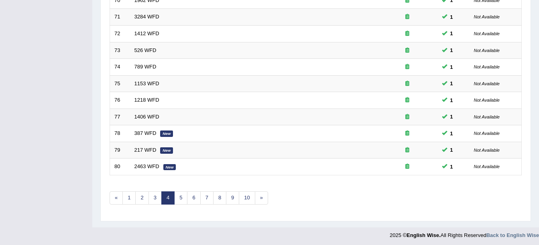
scroll to position [286, 0]
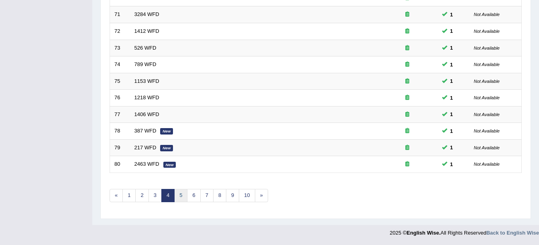
click at [183, 197] on link "5" at bounding box center [180, 195] width 13 height 13
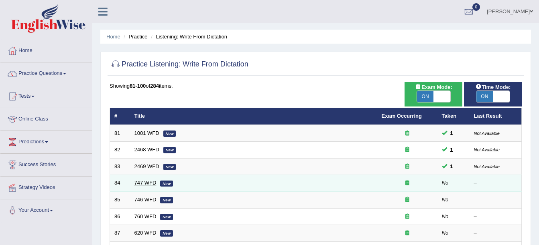
click at [146, 184] on link "747 WFD" at bounding box center [145, 183] width 22 height 6
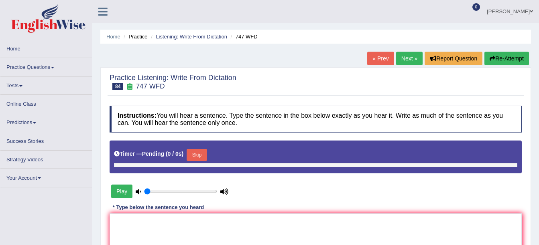
type input "0.9"
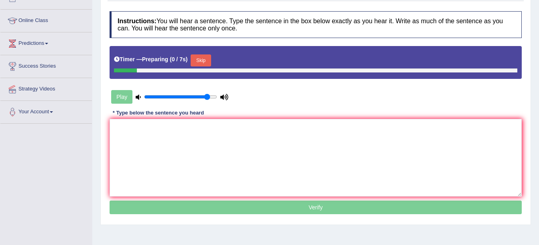
scroll to position [120, 0]
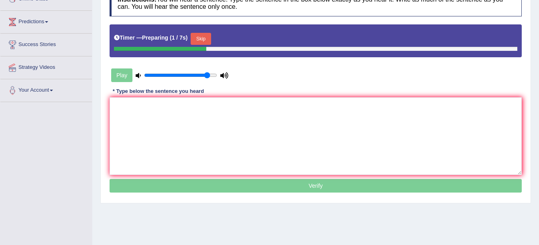
click at [205, 37] on button "Skip" at bounding box center [200, 39] width 20 height 12
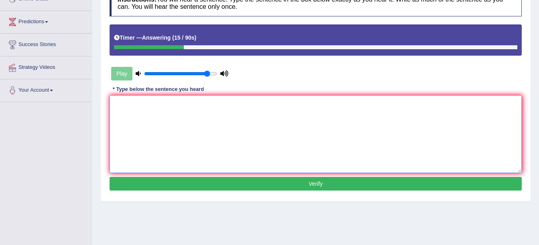
click at [168, 100] on textarea at bounding box center [315, 134] width 412 height 78
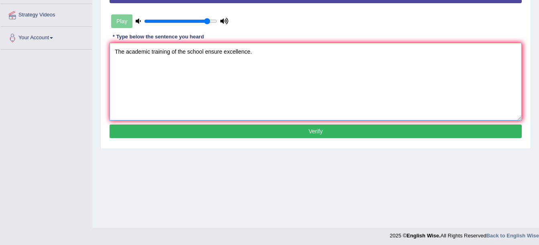
scroll to position [176, 0]
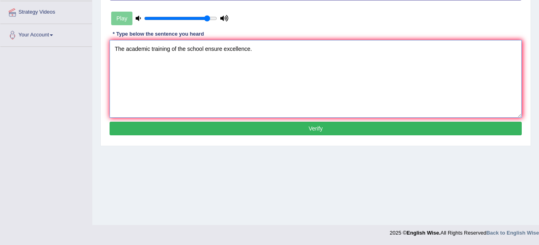
type textarea "The academic training of the school ensure excellence."
drag, startPoint x: 267, startPoint y: 130, endPoint x: 263, endPoint y: 134, distance: 5.7
click at [263, 134] on button "Verify" at bounding box center [315, 129] width 412 height 14
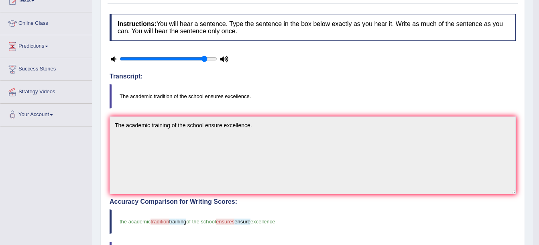
scroll to position [15, 0]
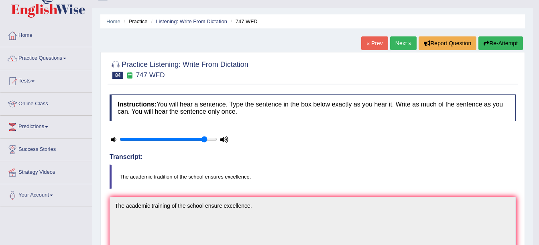
click at [405, 45] on link "Next »" at bounding box center [403, 43] width 26 height 14
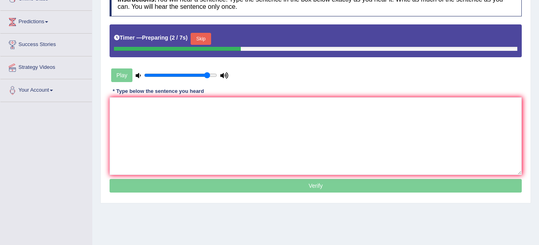
drag, startPoint x: 207, startPoint y: 37, endPoint x: 150, endPoint y: 23, distance: 58.7
click at [207, 37] on button "Skip" at bounding box center [200, 39] width 20 height 12
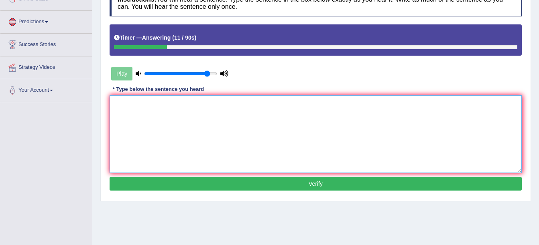
drag, startPoint x: 169, startPoint y: 99, endPoint x: 181, endPoint y: 61, distance: 39.6
click at [176, 83] on div "Instructions: You will hear a sentence. Type the sentence in the box below exac…" at bounding box center [315, 92] width 416 height 212
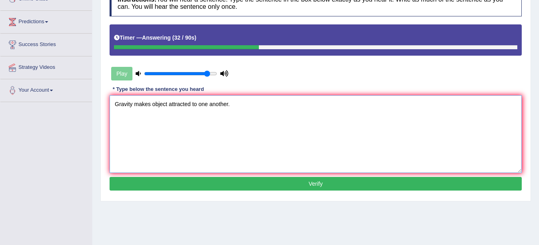
type textarea "Gravity makes object attracted to one another."
drag, startPoint x: 248, startPoint y: 187, endPoint x: 242, endPoint y: 184, distance: 6.3
click at [246, 186] on button "Verify" at bounding box center [315, 184] width 412 height 14
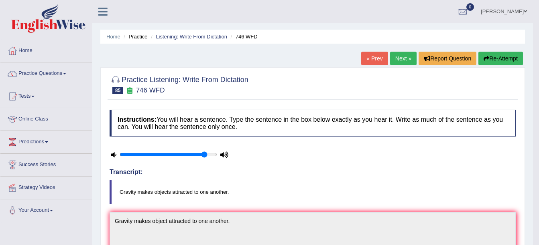
click at [402, 63] on link "Next »" at bounding box center [403, 59] width 26 height 14
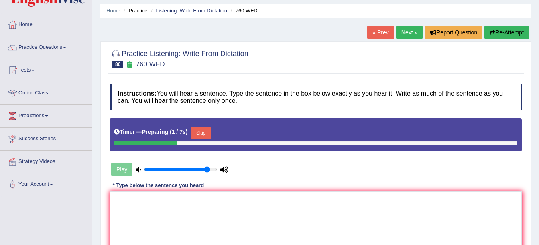
scroll to position [40, 0]
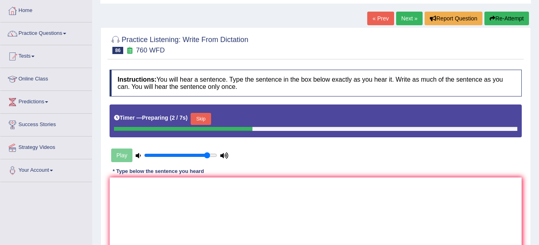
click at [199, 118] on button "Skip" at bounding box center [200, 119] width 20 height 12
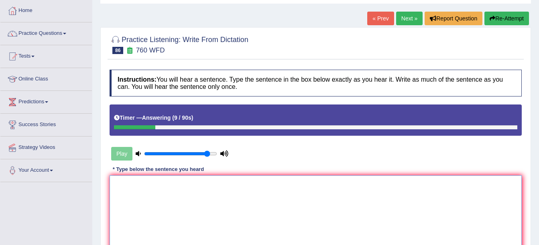
drag, startPoint x: 168, startPoint y: 206, endPoint x: 169, endPoint y: 199, distance: 6.9
click at [169, 200] on textarea at bounding box center [315, 215] width 412 height 78
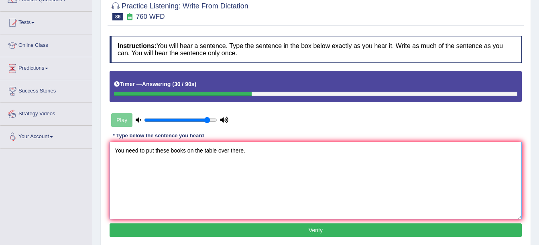
scroll to position [120, 0]
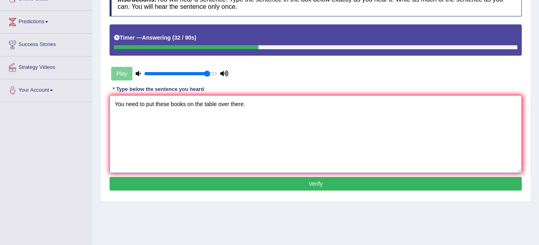
type textarea "You need to put these books on the table over there."
drag, startPoint x: 272, startPoint y: 189, endPoint x: 270, endPoint y: 186, distance: 4.3
click at [273, 189] on button "Verify" at bounding box center [315, 184] width 412 height 14
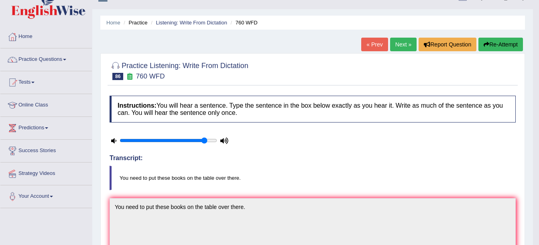
scroll to position [0, 0]
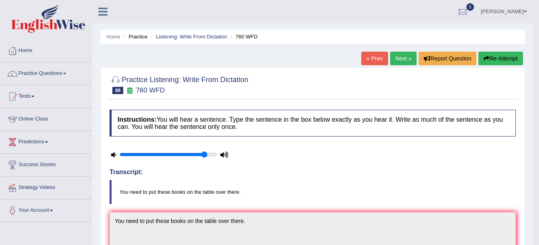
click at [401, 59] on link "Next »" at bounding box center [403, 59] width 26 height 14
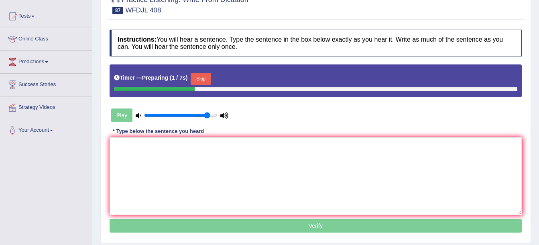
click at [203, 81] on button "Skip" at bounding box center [200, 79] width 20 height 12
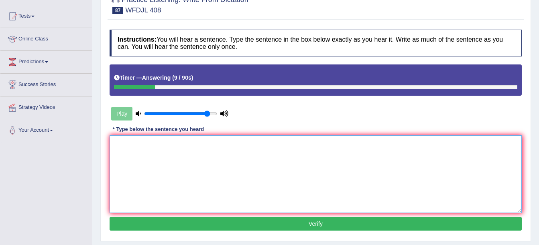
click at [135, 155] on textarea at bounding box center [315, 175] width 412 height 78
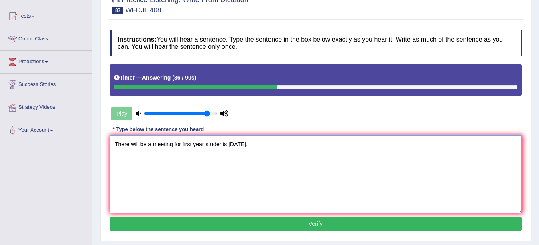
type textarea "There will be a meeting for first year students on friday."
click at [296, 232] on div "Instructions: You will hear a sentence. Type the sentence in the box below exac…" at bounding box center [315, 132] width 416 height 212
click at [296, 227] on button "Verify" at bounding box center [315, 224] width 412 height 14
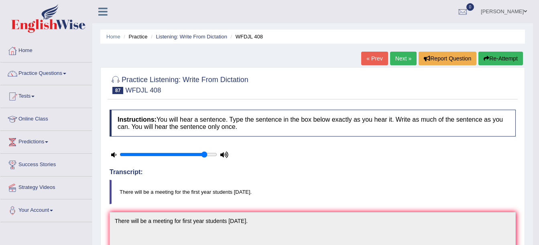
click at [400, 61] on link "Next »" at bounding box center [403, 59] width 26 height 14
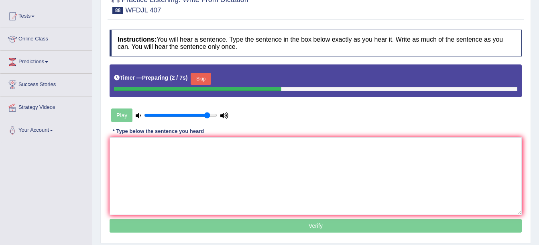
drag, startPoint x: 207, startPoint y: 78, endPoint x: 203, endPoint y: 81, distance: 5.6
click at [207, 79] on button "Skip" at bounding box center [200, 79] width 20 height 12
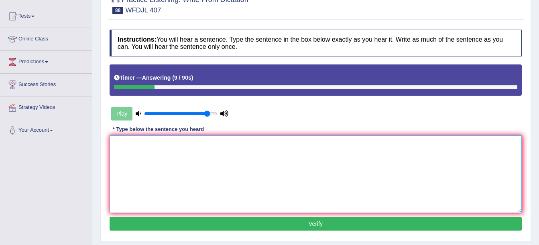
drag, startPoint x: 235, startPoint y: 188, endPoint x: 198, endPoint y: 120, distance: 77.2
click at [213, 151] on textarea at bounding box center [315, 175] width 412 height 78
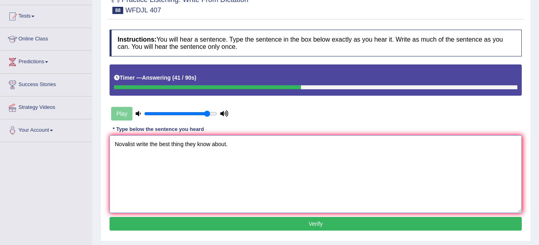
click at [136, 147] on textarea "Novalist write the best thing they know about." at bounding box center [315, 175] width 412 height 78
type textarea "Novalist novalists writes write the best thing they know about."
click at [213, 222] on button "Verify" at bounding box center [315, 224] width 412 height 14
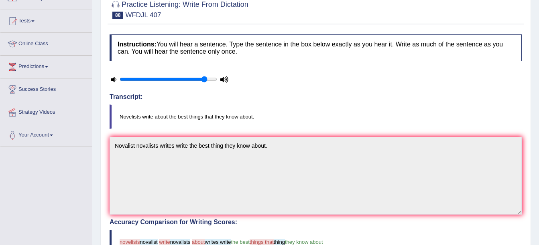
scroll to position [57, 0]
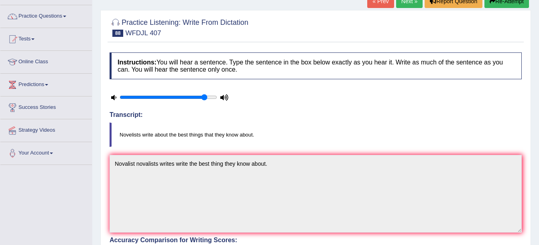
click at [403, 4] on link "Next »" at bounding box center [409, 1] width 26 height 14
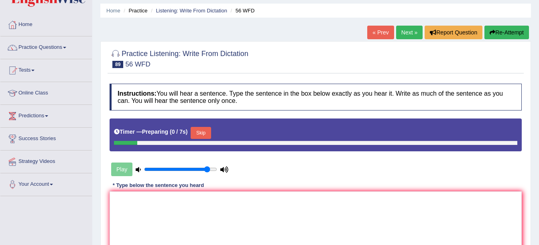
scroll to position [40, 0]
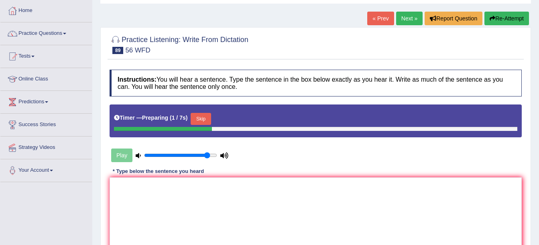
drag, startPoint x: 199, startPoint y: 123, endPoint x: 196, endPoint y: 116, distance: 7.4
click at [199, 120] on button "Skip" at bounding box center [200, 119] width 20 height 12
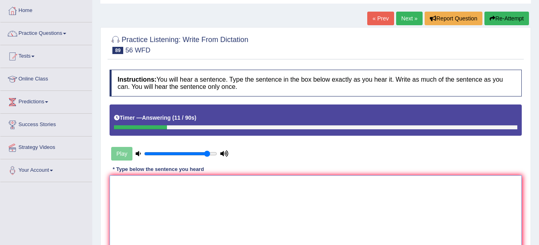
click at [140, 188] on textarea at bounding box center [315, 215] width 412 height 78
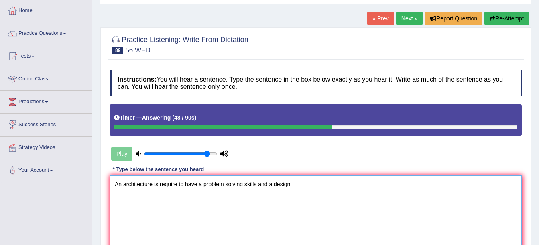
click at [178, 185] on textarea "An architecture is require to have a problem solving skills and a design." at bounding box center [315, 215] width 412 height 78
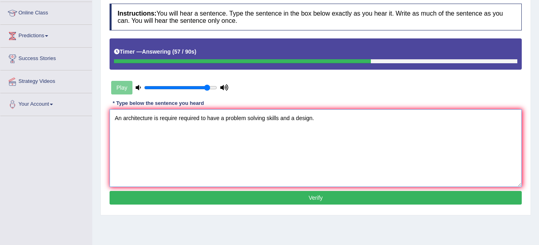
scroll to position [160, 0]
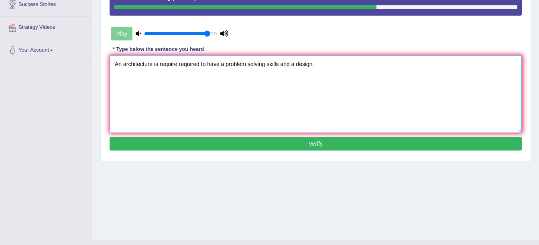
type textarea "An architecture is require required to have a problem solving skills and a desi…"
click at [205, 156] on div "Instructions: You will hear a sentence. Type the sentence in the box below exac…" at bounding box center [315, 51] width 416 height 212
click at [209, 143] on button "Verify" at bounding box center [315, 144] width 412 height 14
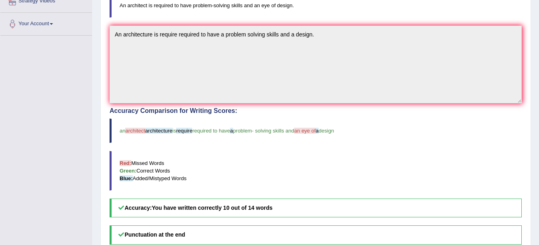
scroll to position [178, 0]
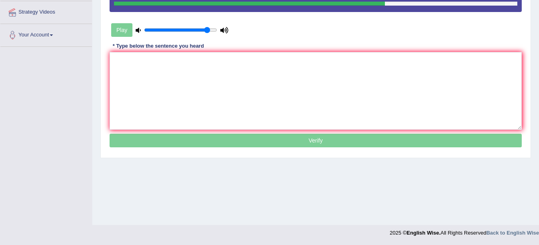
scroll to position [55, 0]
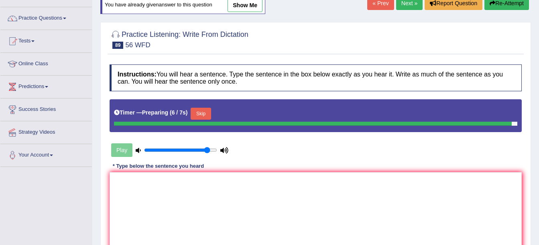
click at [402, 4] on link "Next »" at bounding box center [409, 3] width 26 height 14
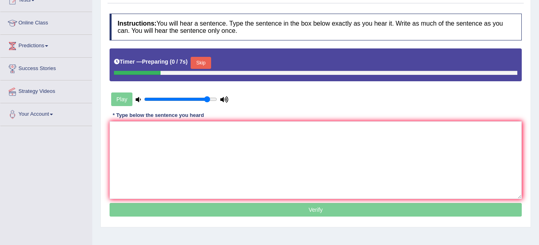
scroll to position [120, 0]
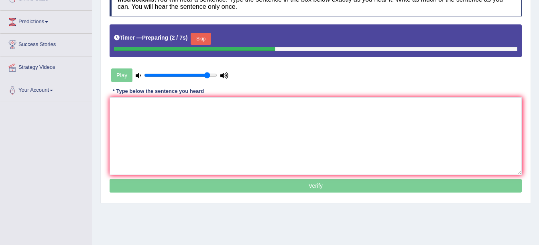
click at [197, 36] on button "Skip" at bounding box center [200, 39] width 20 height 12
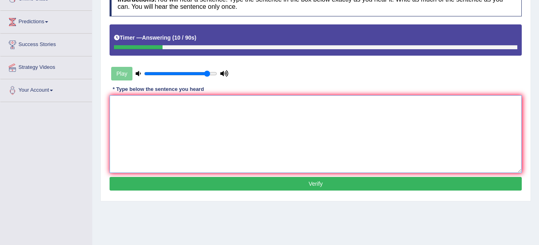
click at [177, 110] on textarea at bounding box center [315, 134] width 412 height 78
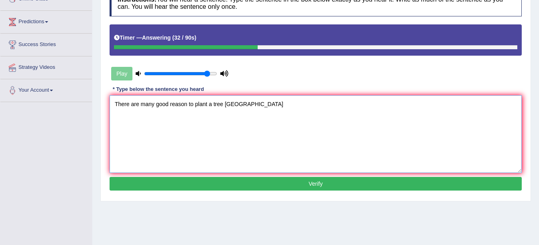
click at [227, 105] on textarea "There are many good reason to plant a tree ina city" at bounding box center [315, 134] width 412 height 78
click at [245, 104] on textarea "There are many good reason to plant a tree in a city" at bounding box center [315, 134] width 412 height 78
click at [186, 105] on textarea "There are many good reason to plant a tree in a city." at bounding box center [315, 134] width 412 height 78
type textarea "There are many good reasons to plant a tree in a city."
click at [215, 182] on button "Verify" at bounding box center [315, 184] width 412 height 14
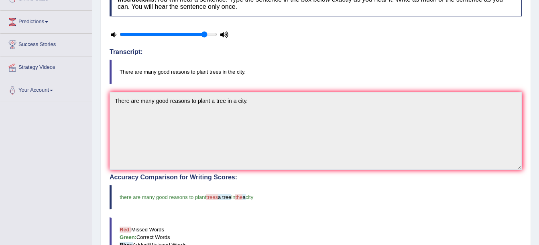
click at [533, 42] on div "Home Practice Listening: Write From Dictation WFDJL 405 « Prev Next » Report Qu…" at bounding box center [315, 141] width 446 height 523
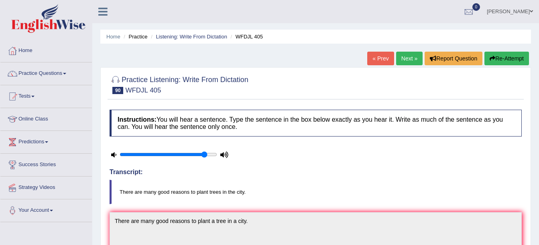
click at [413, 57] on link "Next »" at bounding box center [409, 59] width 26 height 14
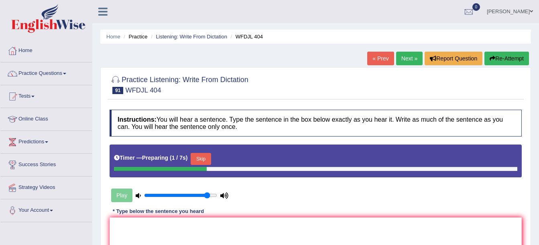
click at [207, 158] on button "Skip" at bounding box center [200, 159] width 20 height 12
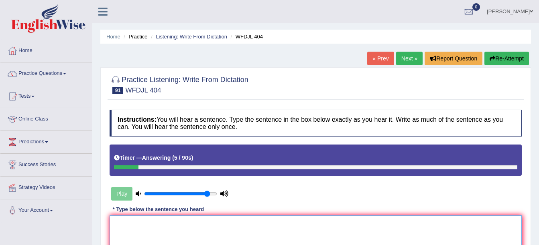
type textarea "t"
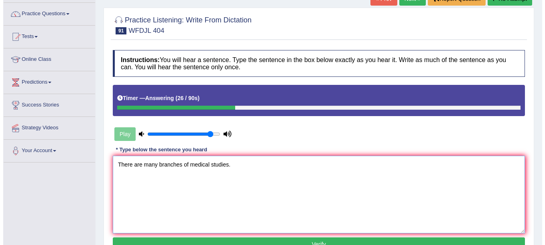
scroll to position [120, 0]
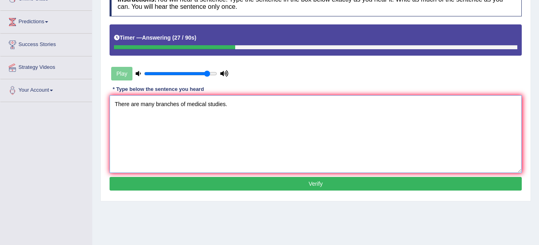
type textarea "There are many branches of medical studies."
click at [258, 184] on button "Verify" at bounding box center [315, 184] width 412 height 14
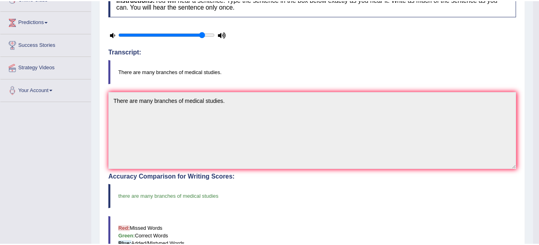
scroll to position [0, 0]
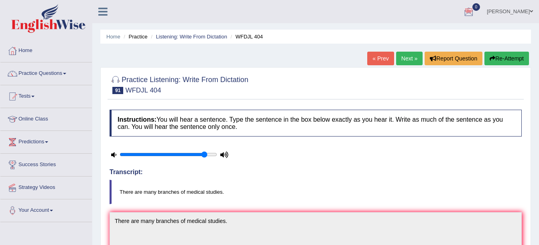
click at [397, 57] on link "Next »" at bounding box center [409, 59] width 26 height 14
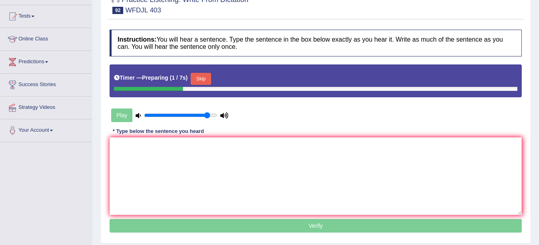
click at [203, 82] on button "Skip" at bounding box center [200, 79] width 20 height 12
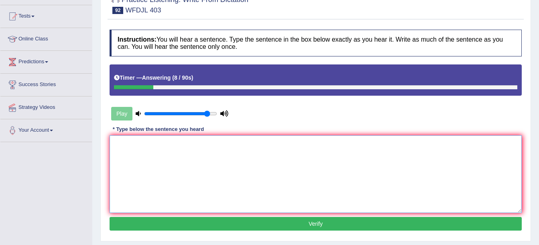
click at [158, 143] on textarea at bounding box center [315, 175] width 412 height 78
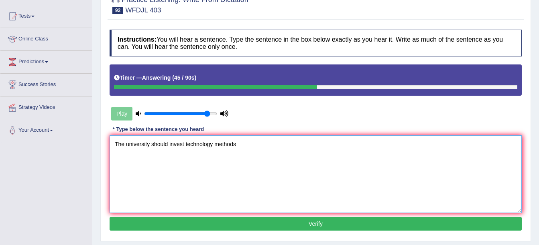
type textarea "The university should invest technology methods"
click at [308, 229] on button "Verify" at bounding box center [315, 224] width 412 height 14
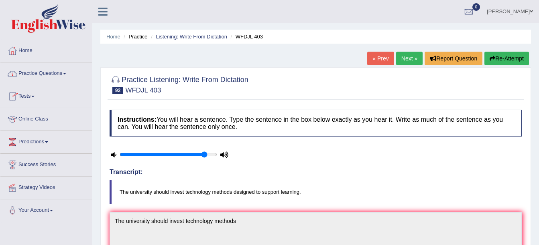
click at [56, 76] on link "Practice Questions" at bounding box center [45, 73] width 91 height 20
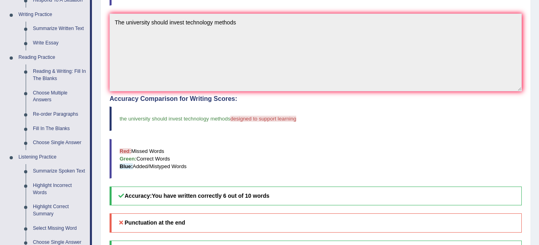
scroll to position [281, 0]
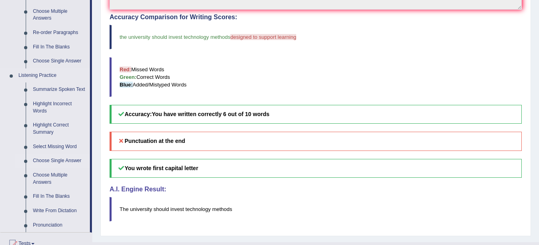
click at [61, 156] on link "Choose Single Answer" at bounding box center [59, 161] width 61 height 14
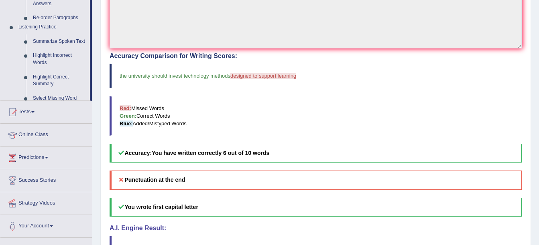
scroll to position [109, 0]
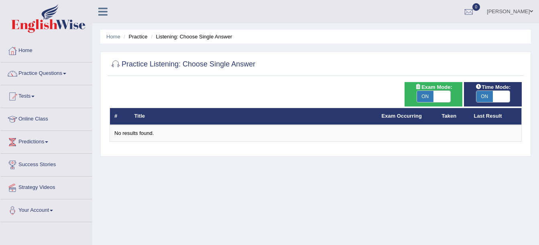
click at [427, 95] on span "ON" at bounding box center [425, 96] width 17 height 11
checkbox input "false"
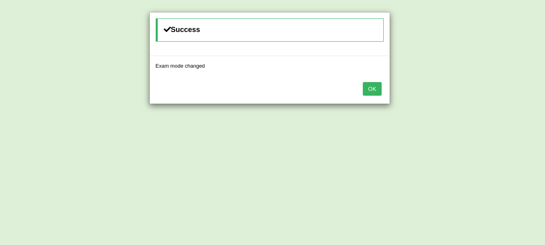
click at [378, 85] on button "OK" at bounding box center [372, 89] width 18 height 14
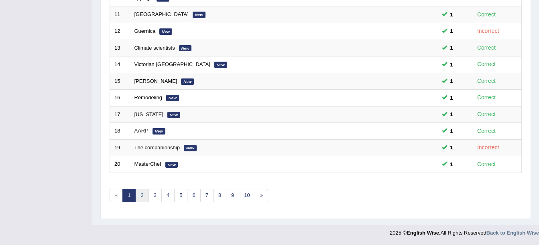
click at [142, 194] on link "2" at bounding box center [141, 195] width 13 height 13
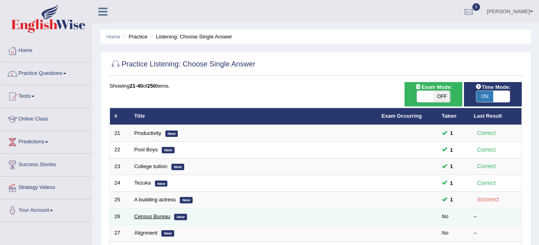
click at [168, 214] on link "Census Bureau" at bounding box center [152, 217] width 36 height 6
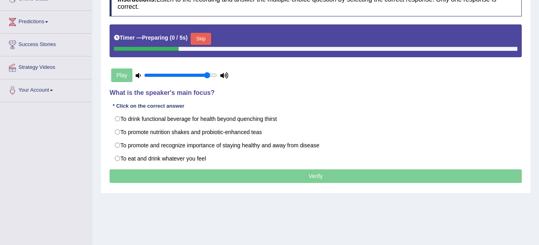
scroll to position [120, 0]
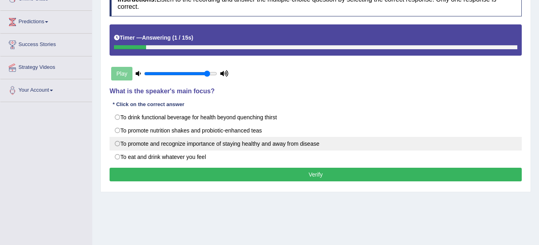
click at [324, 144] on label "To promote and recognize importance of staying healthy and away from disease" at bounding box center [315, 144] width 412 height 14
radio input "true"
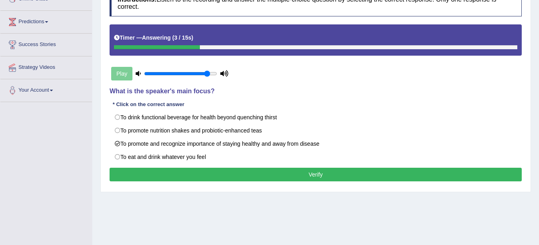
click at [317, 173] on button "Verify" at bounding box center [315, 175] width 412 height 14
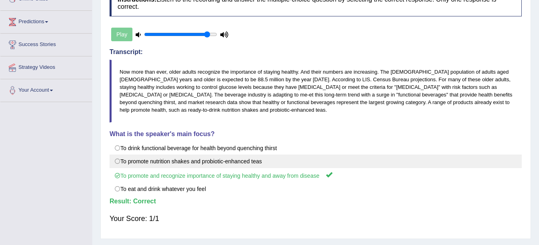
scroll to position [40, 0]
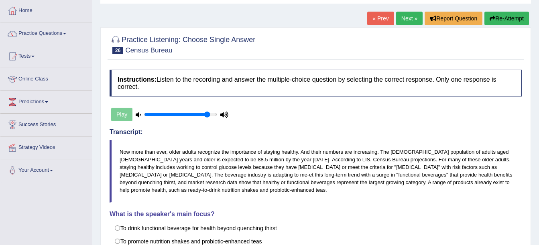
click at [405, 16] on link "Next »" at bounding box center [409, 19] width 26 height 14
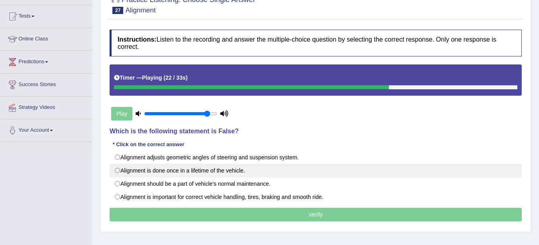
click at [280, 169] on label "Alignment is done once in a lifetime of the vehicle." at bounding box center [315, 171] width 412 height 14
radio input "true"
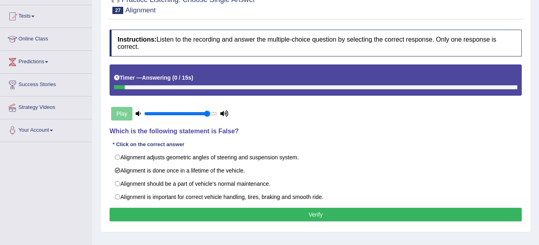
click at [320, 221] on button "Verify" at bounding box center [315, 215] width 412 height 14
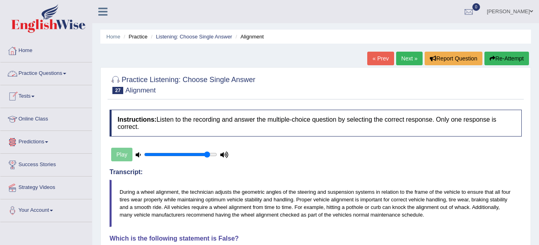
click at [52, 75] on link "Practice Questions" at bounding box center [45, 73] width 91 height 20
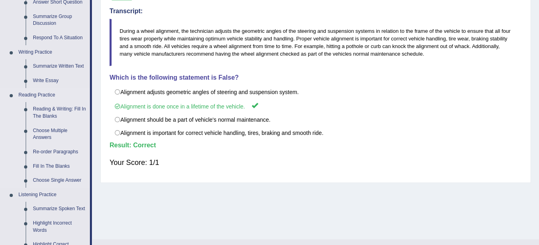
scroll to position [281, 0]
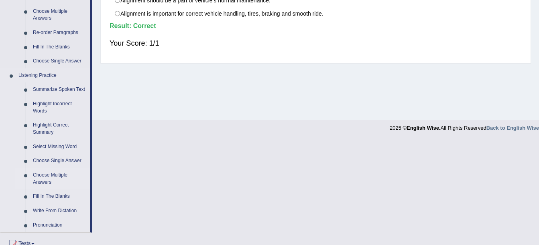
click at [61, 178] on link "Choose Multiple Answers" at bounding box center [59, 178] width 61 height 21
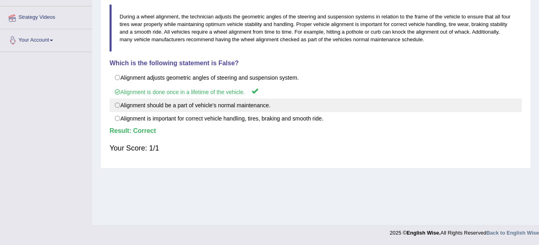
scroll to position [112, 0]
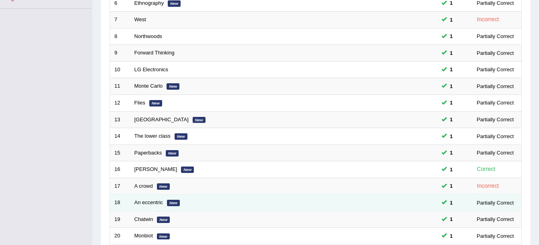
scroll to position [286, 0]
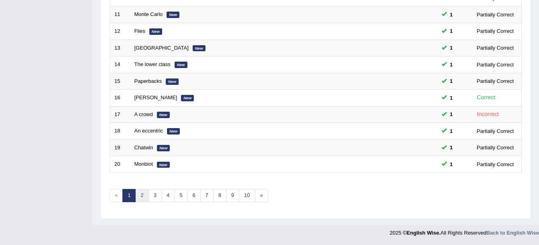
click at [143, 195] on link "2" at bounding box center [141, 195] width 13 height 13
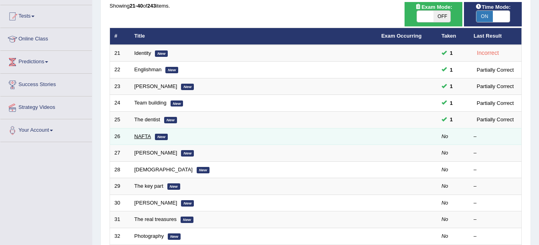
click at [136, 134] on link "NAFTA" at bounding box center [142, 137] width 17 height 6
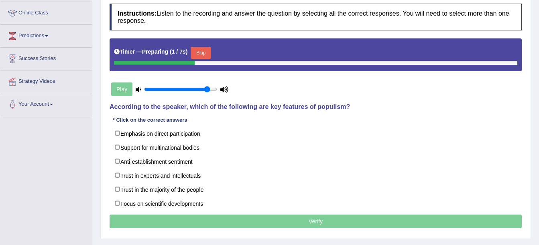
scroll to position [120, 0]
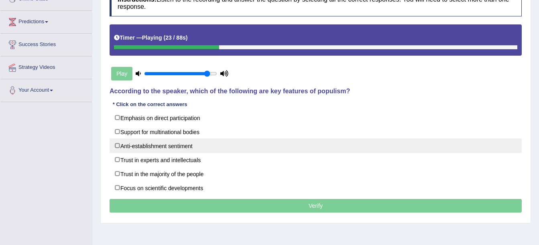
click at [211, 150] on label "Anti-establishment sentiment" at bounding box center [315, 146] width 412 height 14
checkbox input "true"
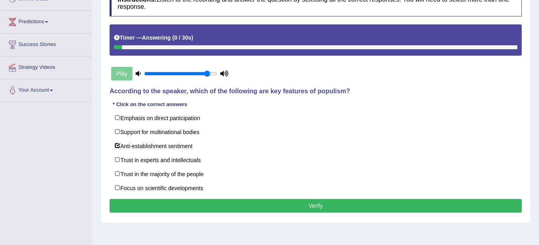
click at [294, 211] on button "Verify" at bounding box center [315, 206] width 412 height 14
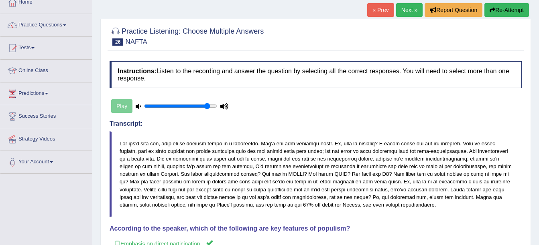
scroll to position [0, 0]
